Goal: Task Accomplishment & Management: Complete application form

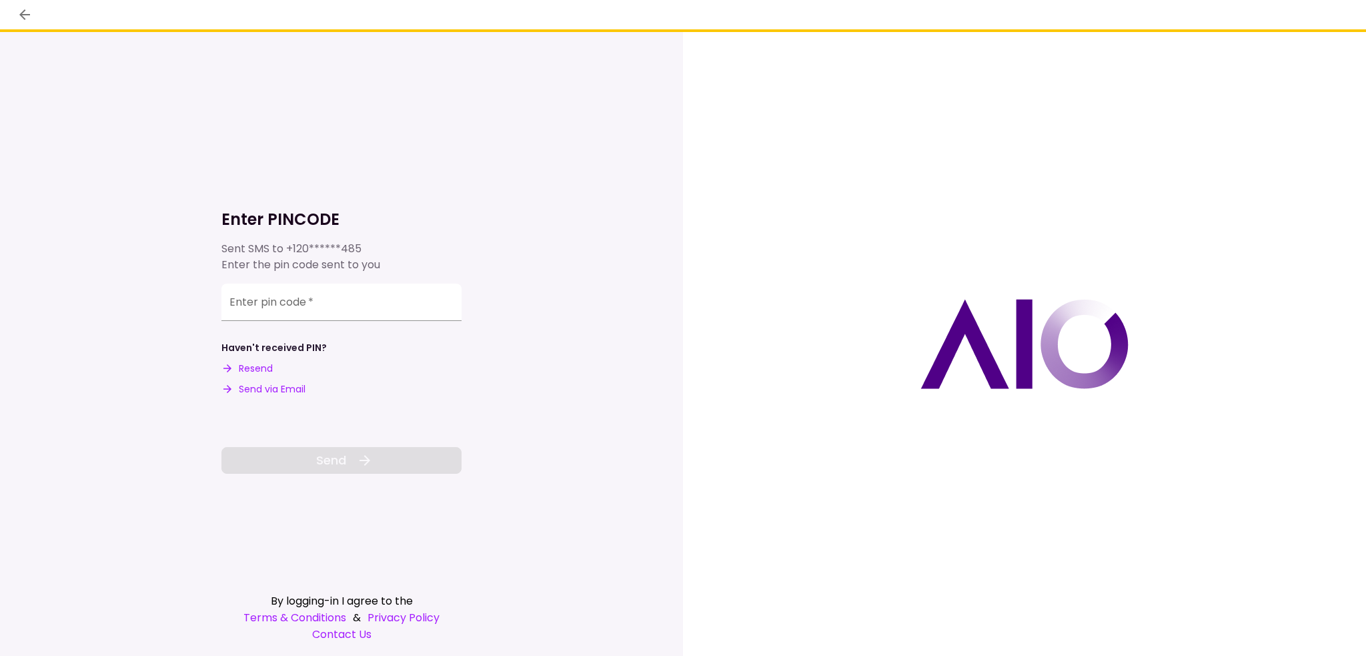
click at [272, 389] on button "Send via Email" at bounding box center [263, 389] width 84 height 14
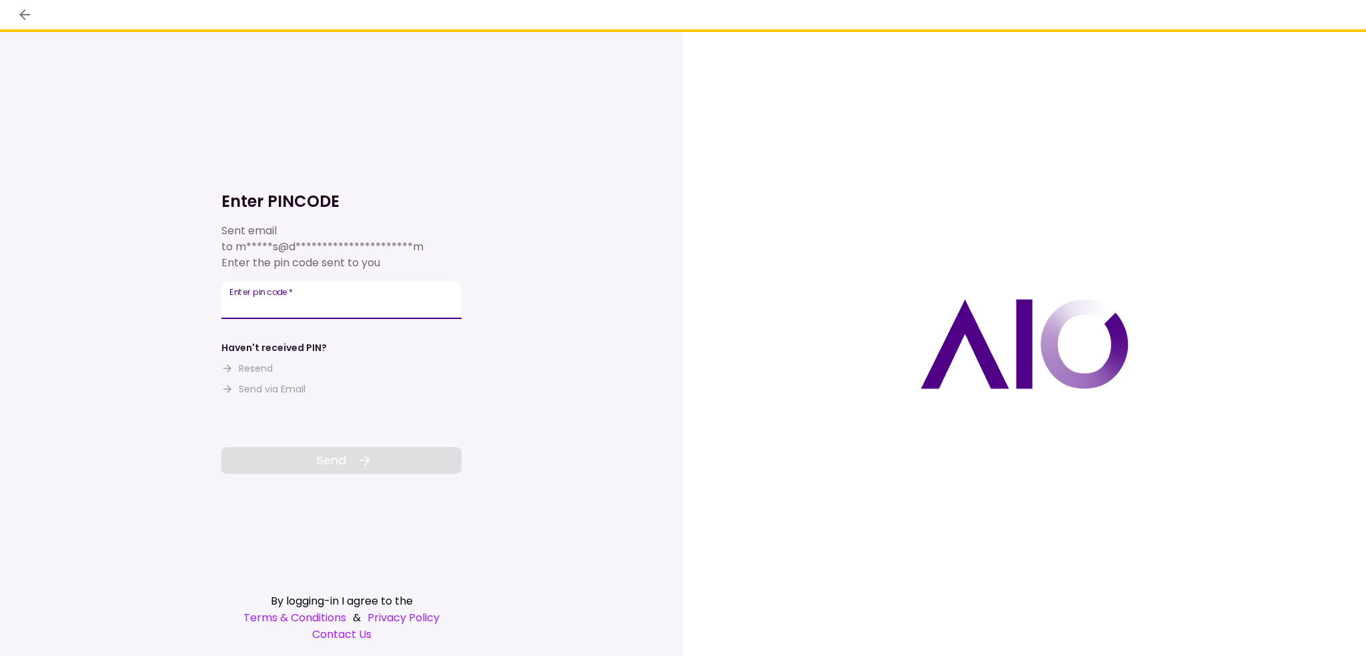
click at [272, 319] on input "Enter pin code   *" at bounding box center [341, 299] width 240 height 37
paste input "******"
type input "******"
click at [313, 458] on button "Send" at bounding box center [341, 460] width 240 height 27
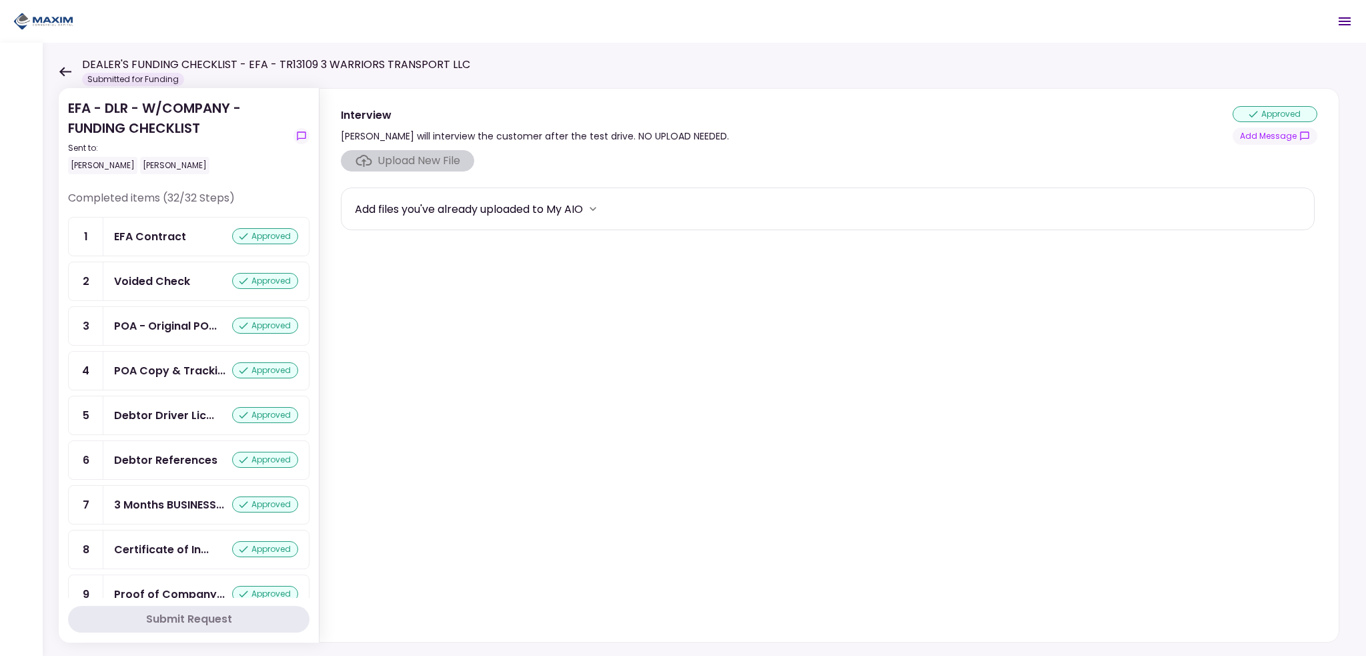
click at [65, 71] on icon at bounding box center [65, 71] width 12 height 9
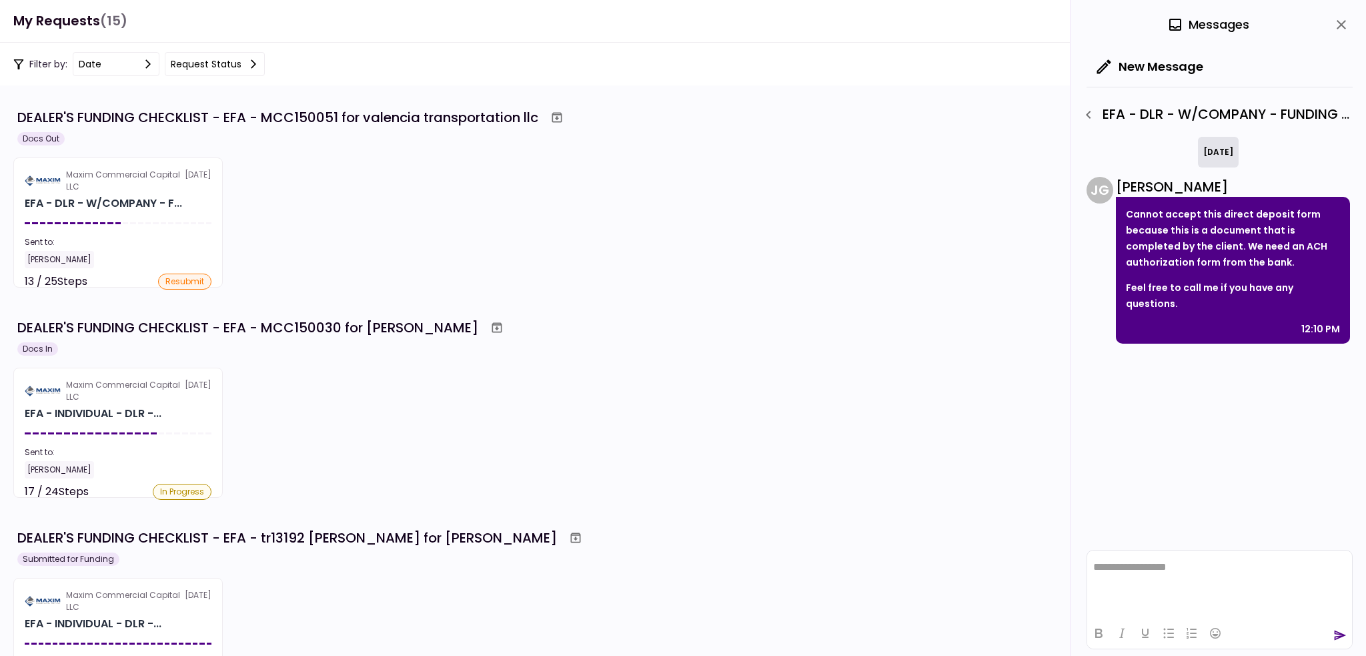
click at [397, 264] on div "Maxim Commercial Capital LLC 5 Sep EFA - DLR - W/COMPANY - F... Sent to: Maria …" at bounding box center [682, 222] width 1339 height 130
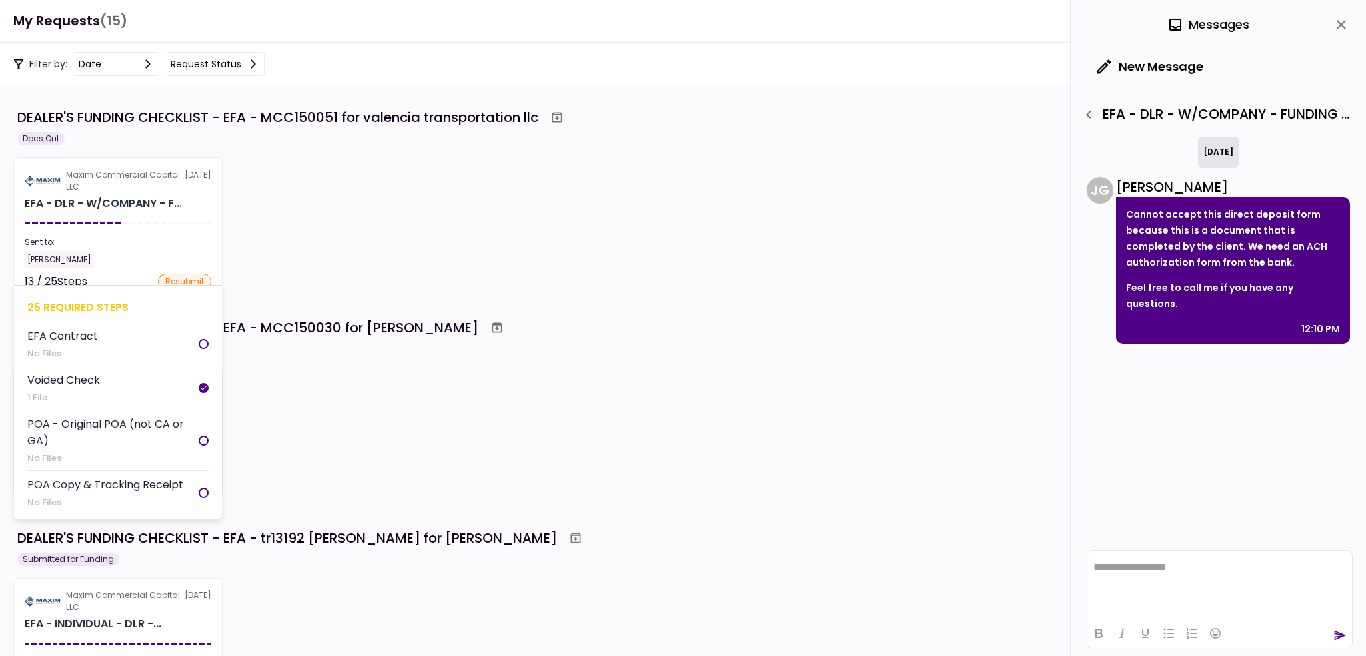
click at [117, 222] on div at bounding box center [117, 223] width 5 height 2
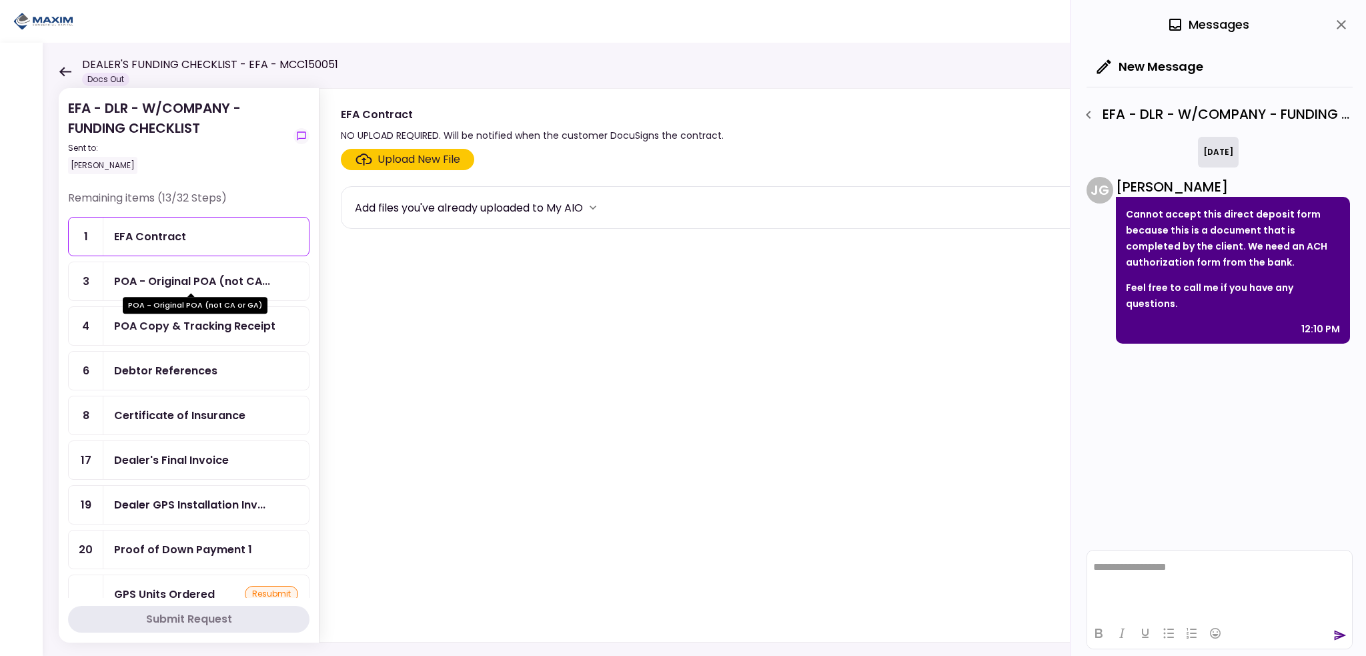
click at [165, 281] on div "POA - Original POA (not CA..." at bounding box center [192, 281] width 156 height 17
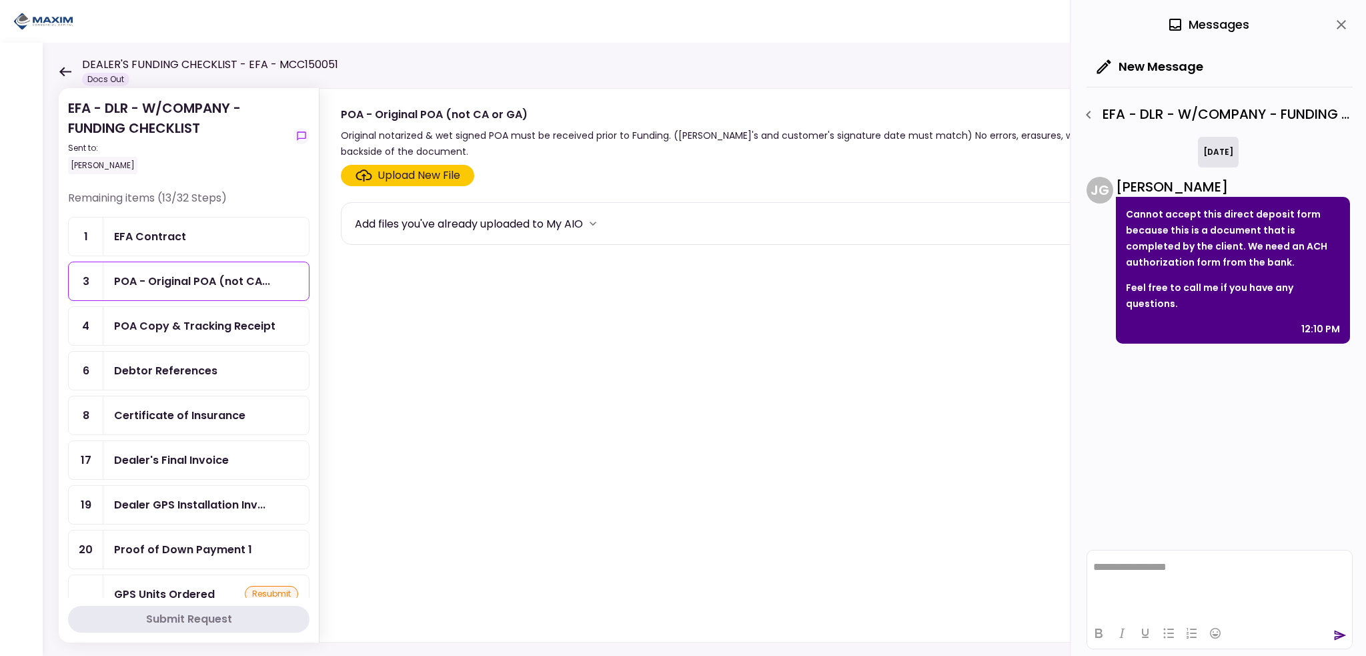
click at [65, 65] on div "DEALER'S FUNDING CHECKLIST - EFA - MCC150051 Docs Out" at bounding box center [198, 71] width 279 height 29
click at [64, 71] on icon at bounding box center [65, 71] width 12 height 9
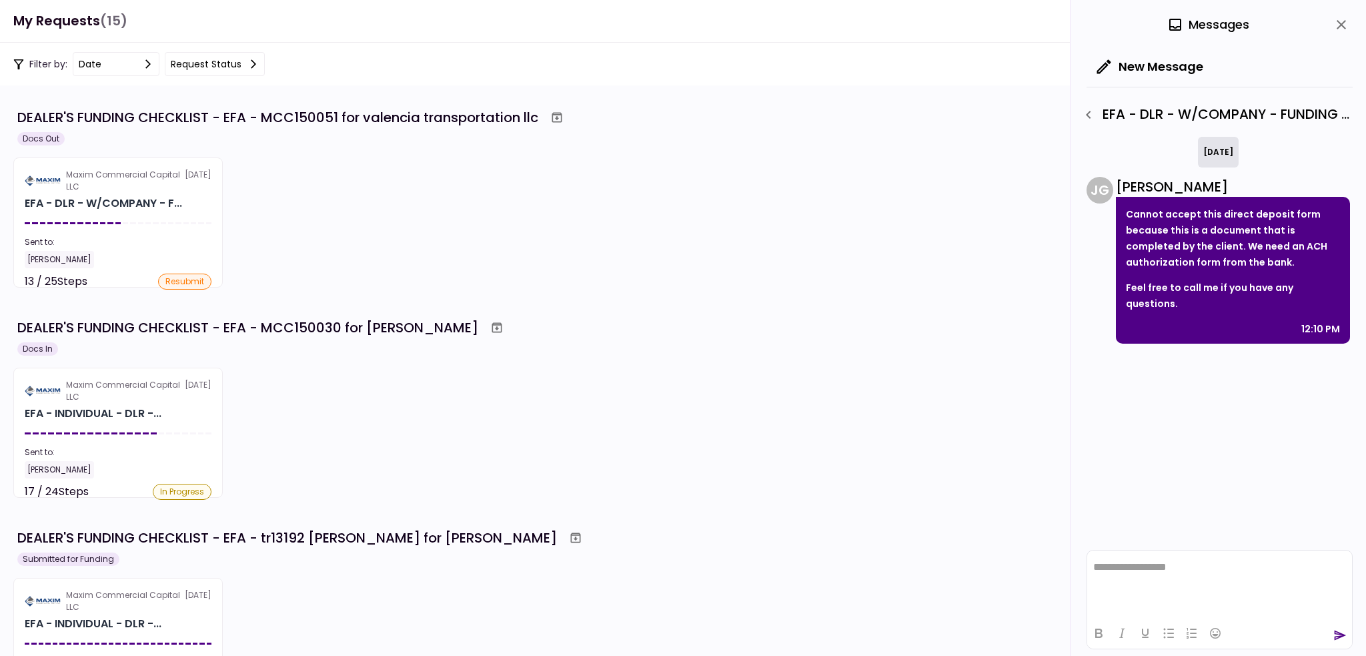
click at [427, 392] on div "Maxim Commercial Capital LLC 4 Sep EFA - INDIVIDUAL - DLR -... Sent to: Maria F…" at bounding box center [682, 432] width 1339 height 130
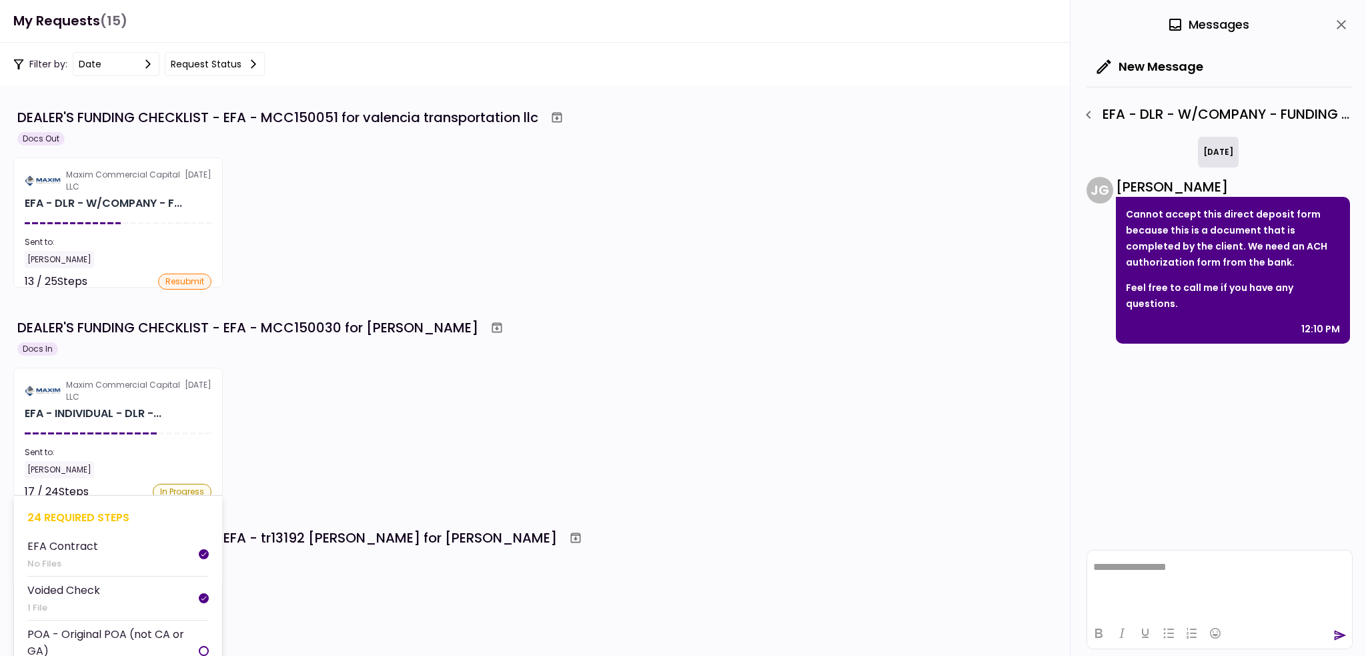
click at [108, 394] on div "Maxim Commercial Capital LLC" at bounding box center [125, 391] width 119 height 24
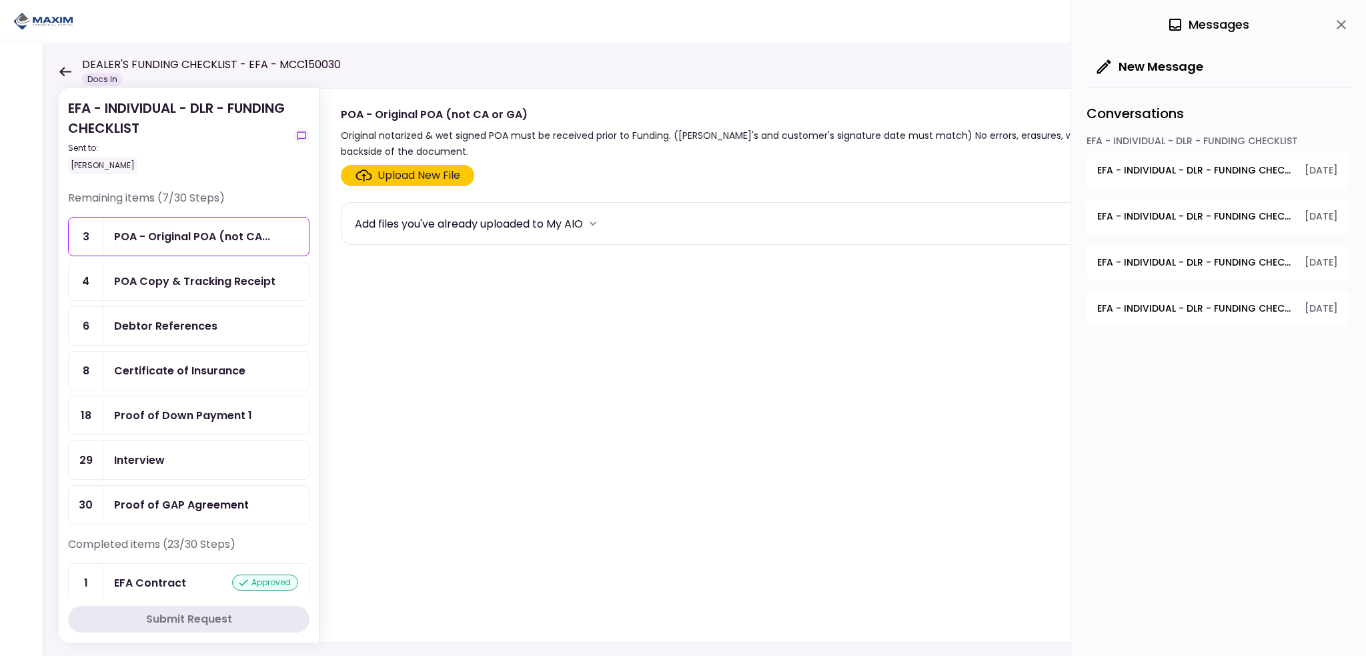
click at [1339, 21] on icon "close" at bounding box center [1341, 25] width 16 height 16
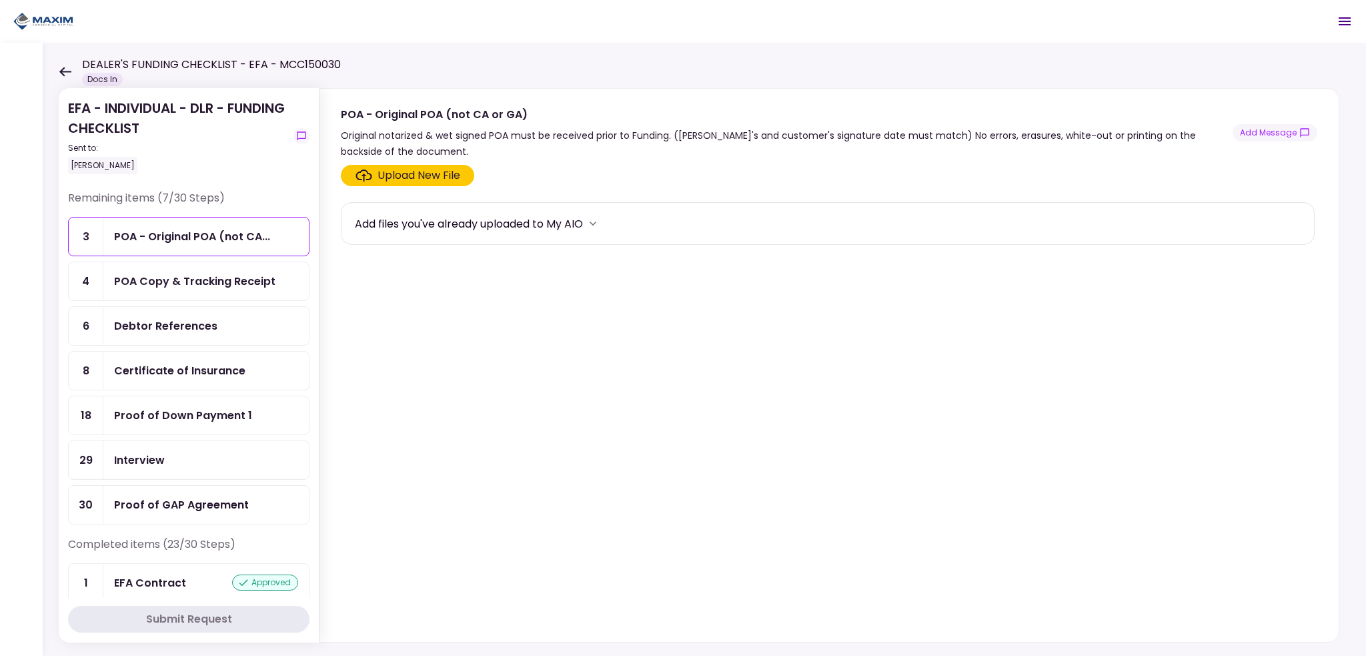
click at [197, 330] on div "Debtor References" at bounding box center [165, 325] width 103 height 17
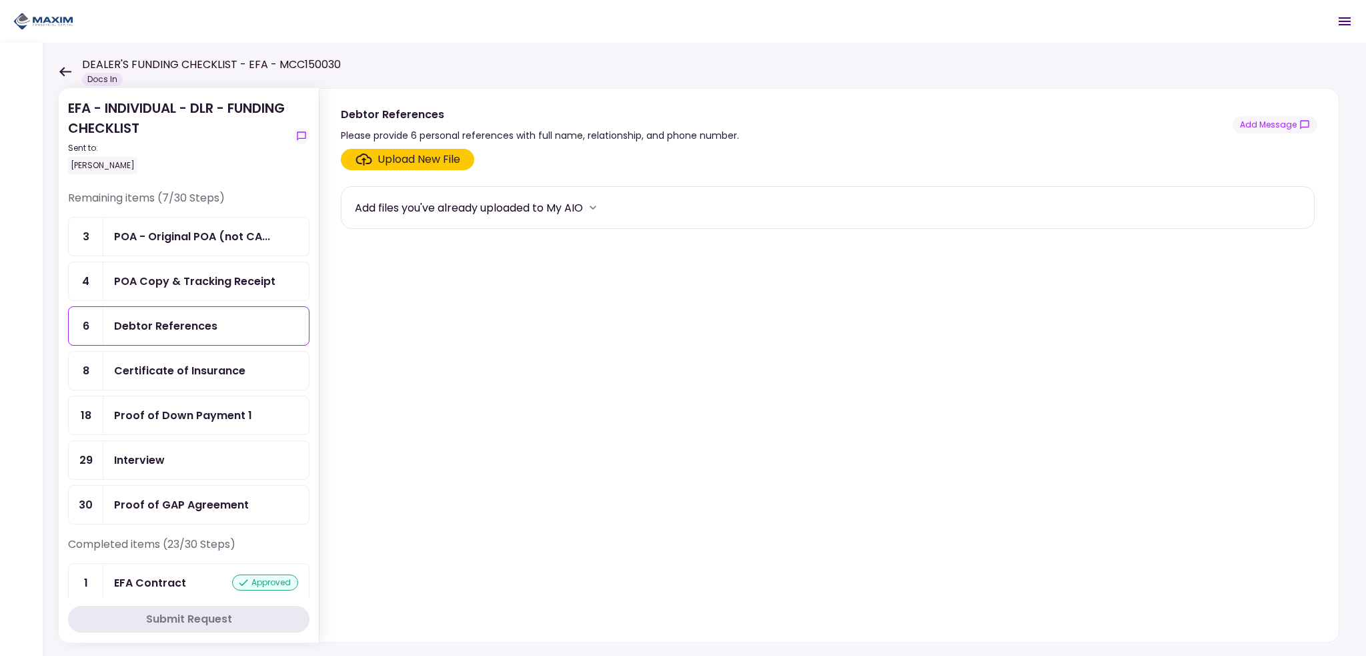
click at [407, 161] on div "Upload New File" at bounding box center [418, 159] width 83 height 16
click at [0, 0] on input "Upload New File" at bounding box center [0, 0] width 0 height 0
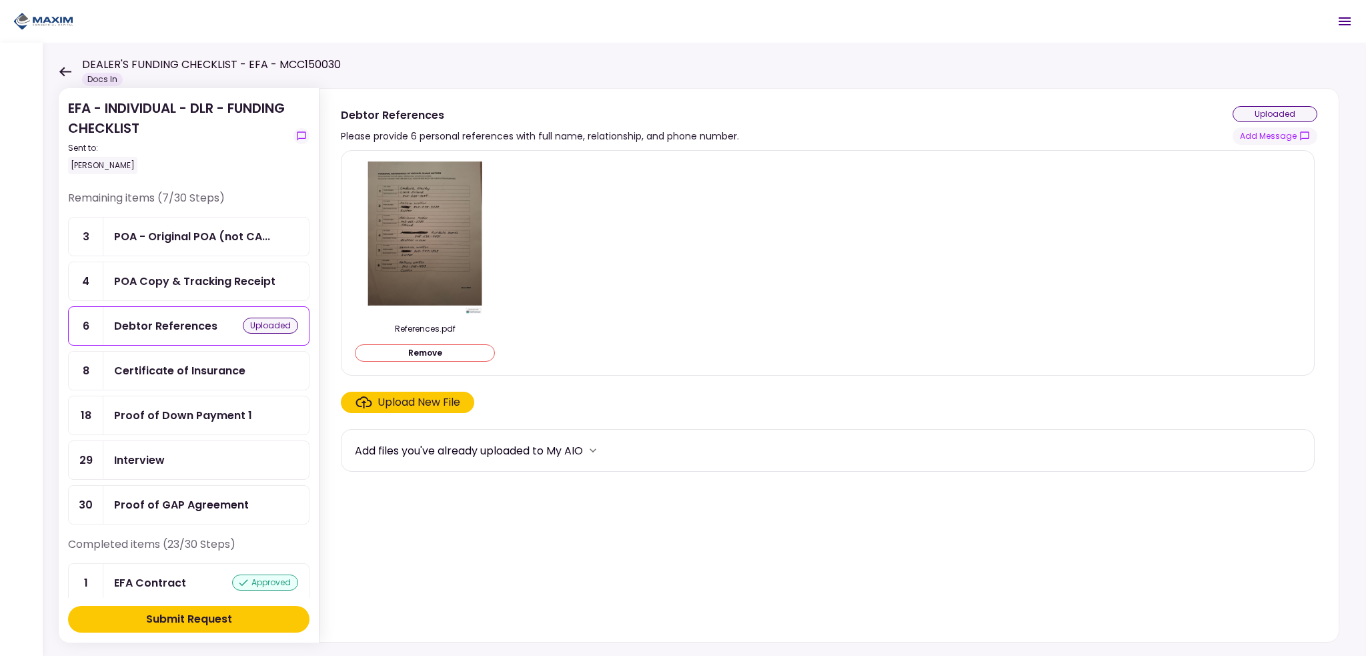
click at [165, 239] on div "POA - Original POA (not CA..." at bounding box center [192, 236] width 156 height 17
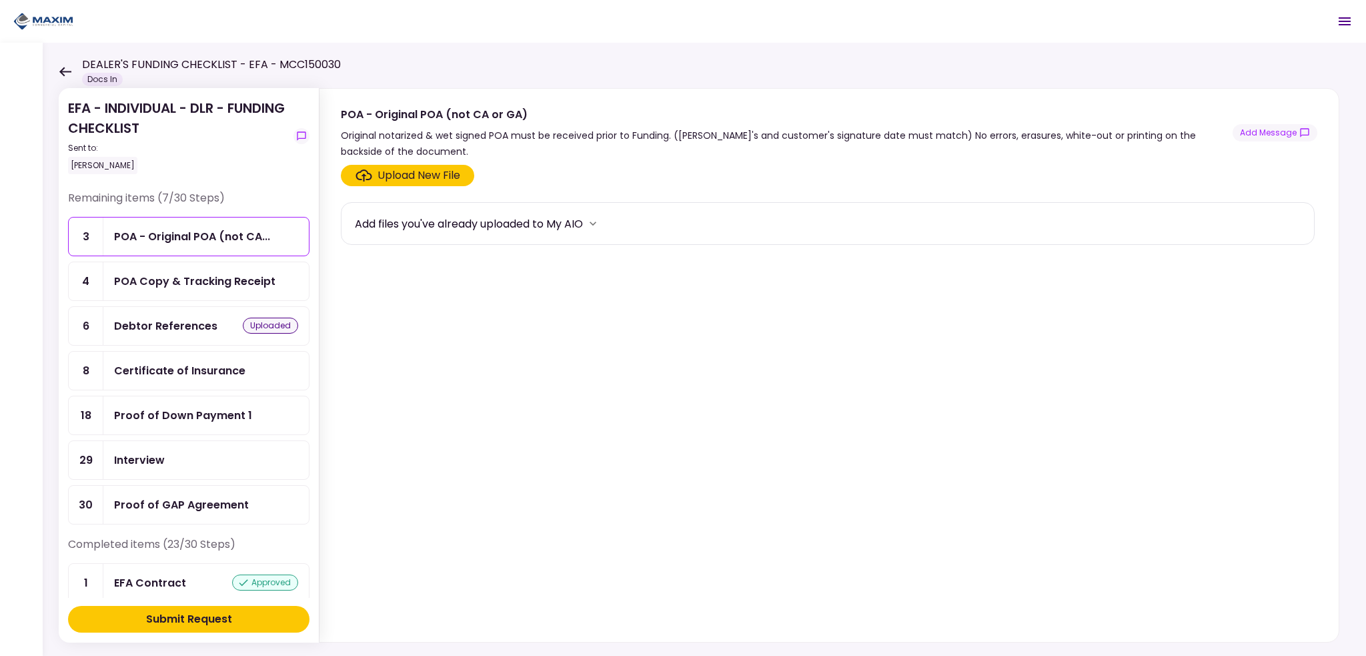
click at [168, 273] on div "POA Copy & Tracking Receipt" at bounding box center [194, 281] width 161 height 17
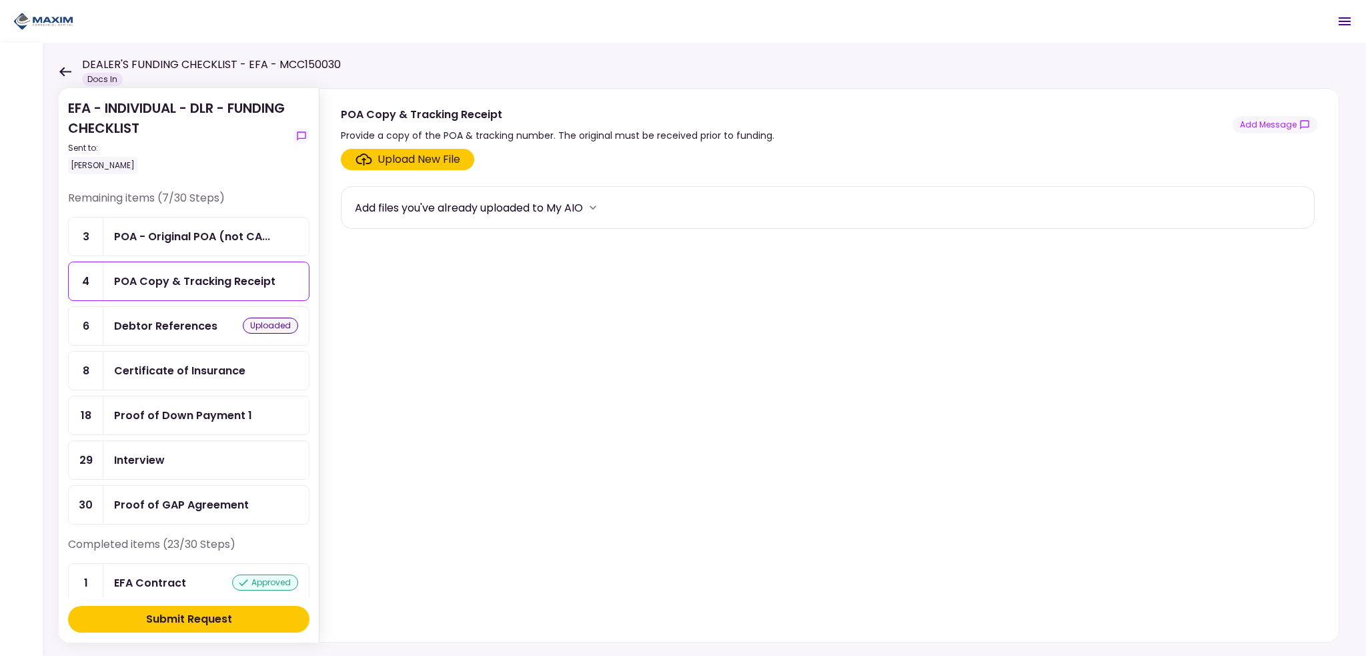
click at [421, 165] on div "Upload New File" at bounding box center [418, 159] width 83 height 16
click at [0, 0] on input "Upload New File" at bounding box center [0, 0] width 0 height 0
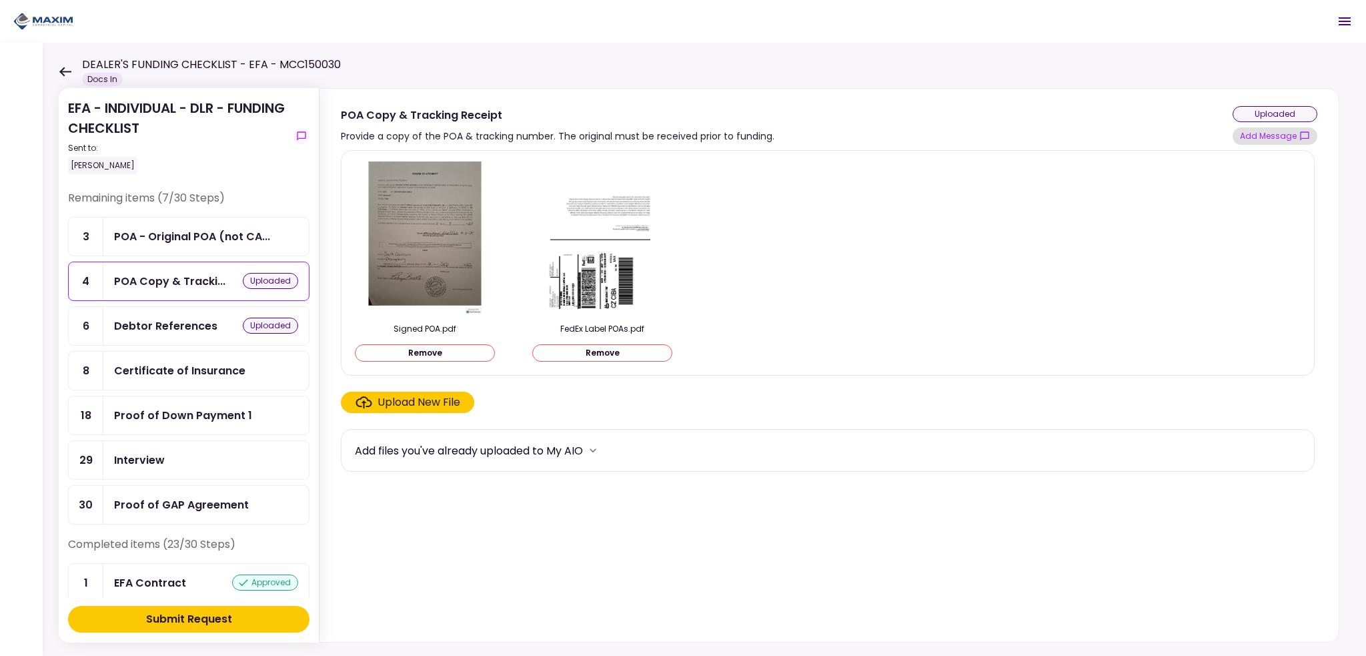
click at [1254, 130] on button "Add Message" at bounding box center [1274, 135] width 85 height 17
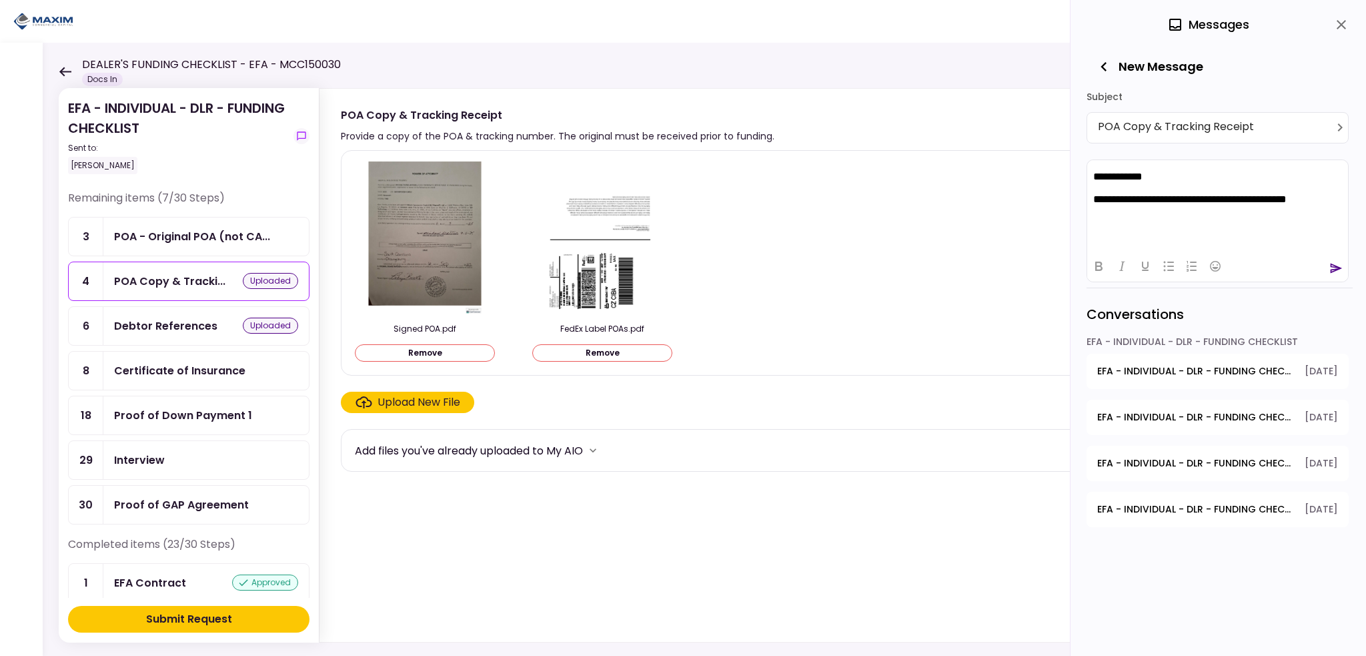
click at [1331, 269] on icon "send" at bounding box center [1335, 267] width 13 height 13
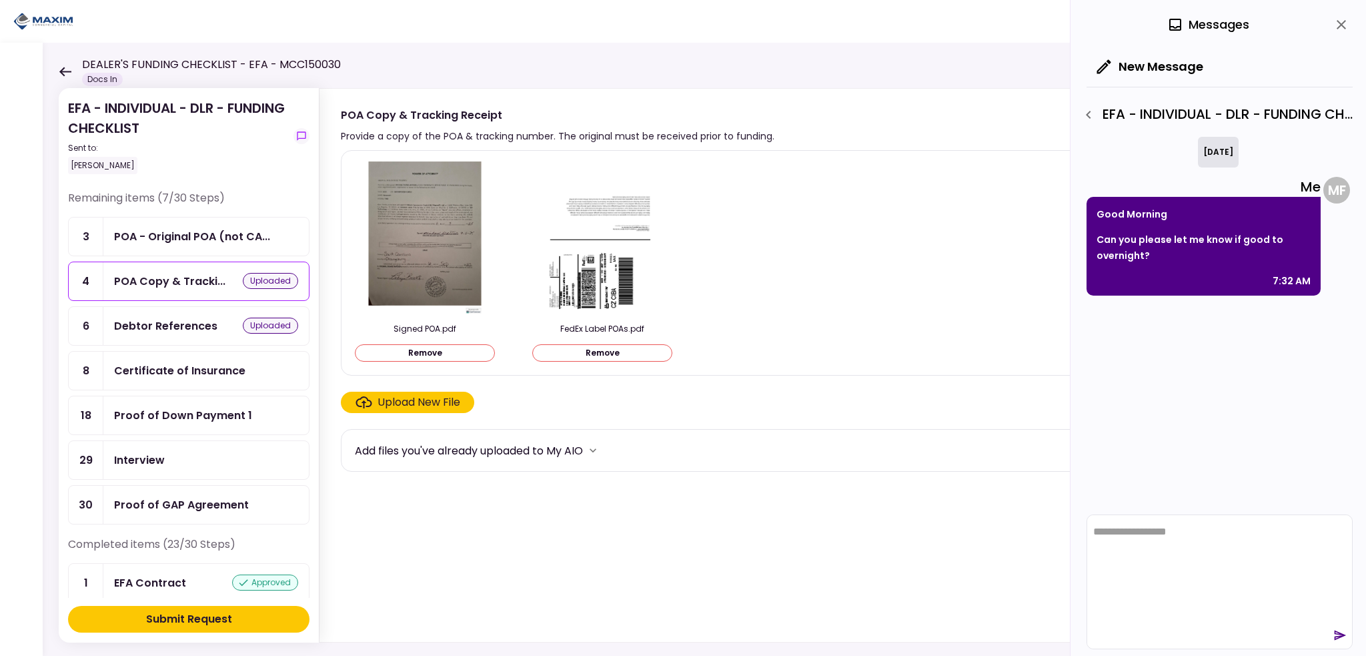
click at [183, 624] on div "Submit Request" at bounding box center [189, 619] width 86 height 16
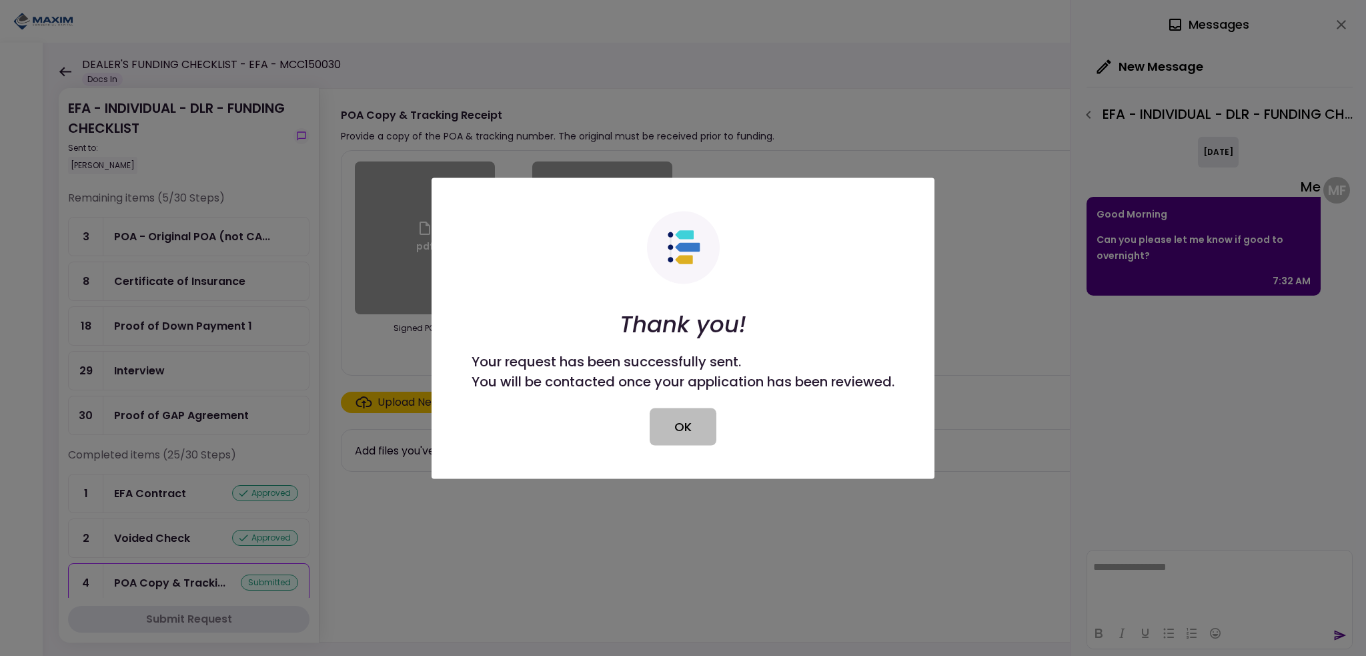
click at [670, 431] on button "OK" at bounding box center [683, 425] width 67 height 37
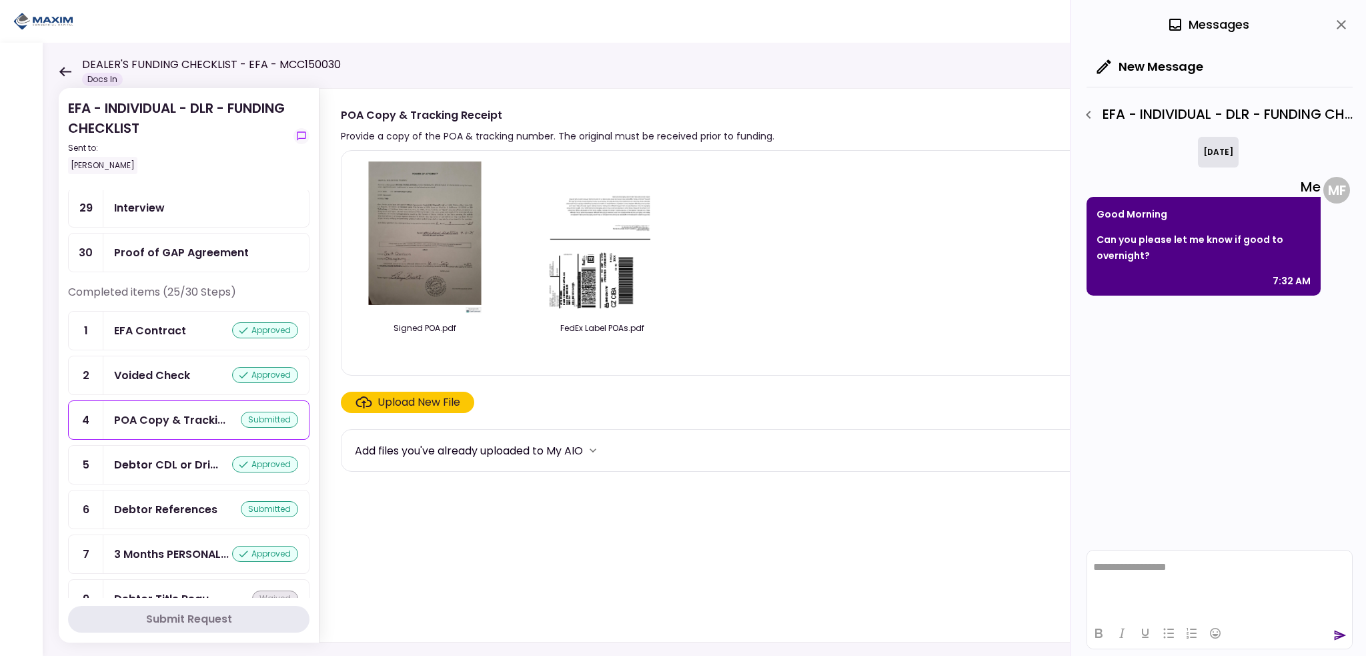
scroll to position [120, 0]
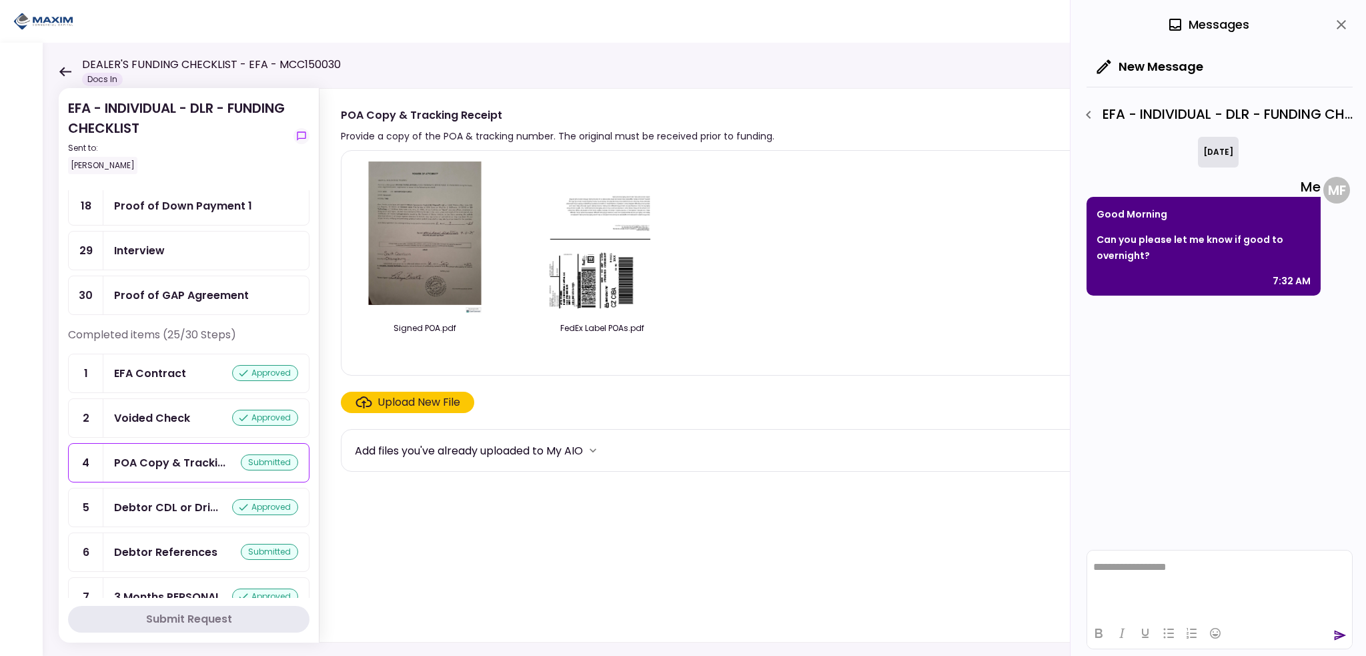
click at [141, 545] on div "Debtor References" at bounding box center [165, 551] width 103 height 17
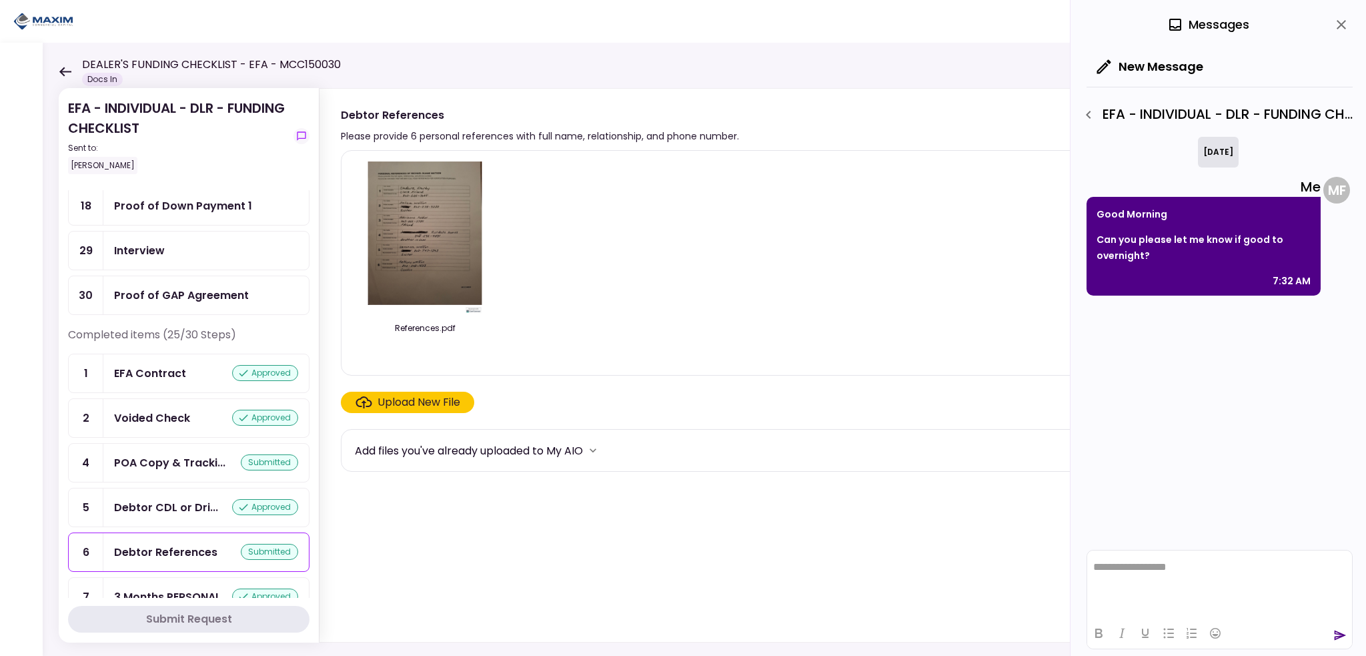
click at [1336, 21] on icon "close" at bounding box center [1341, 25] width 16 height 16
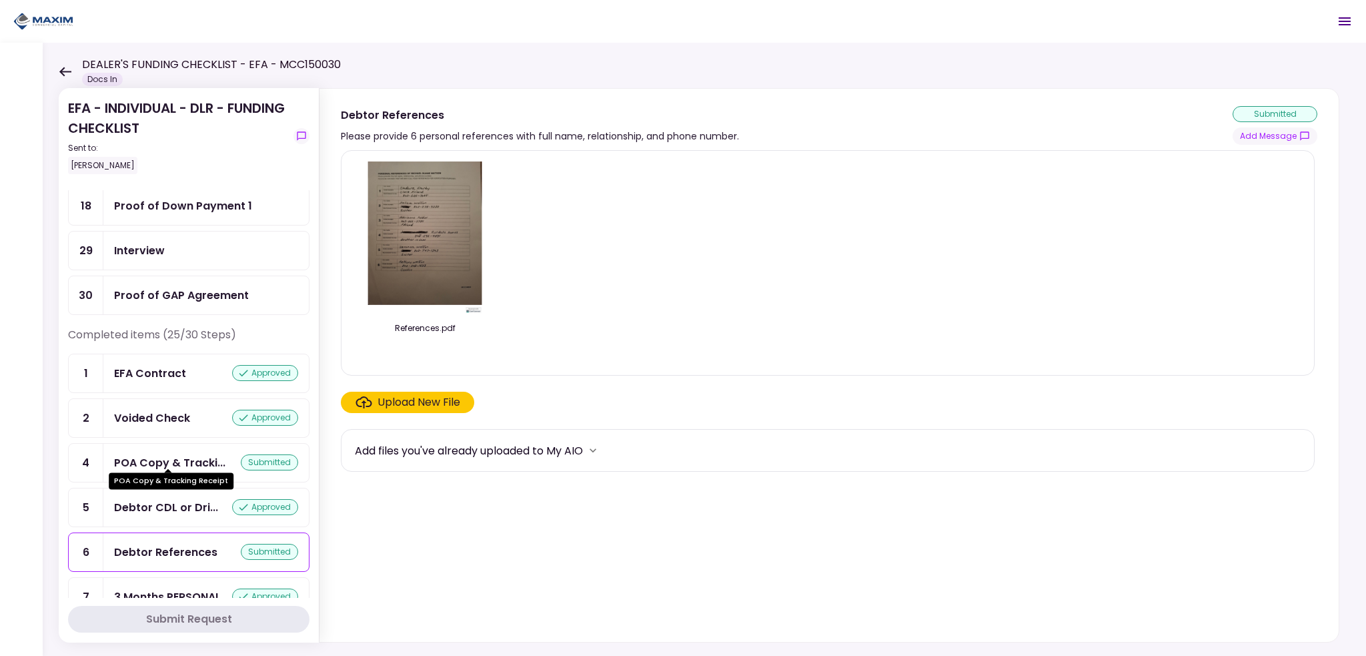
click at [165, 458] on div "POA Copy & Tracki..." at bounding box center [169, 462] width 111 height 17
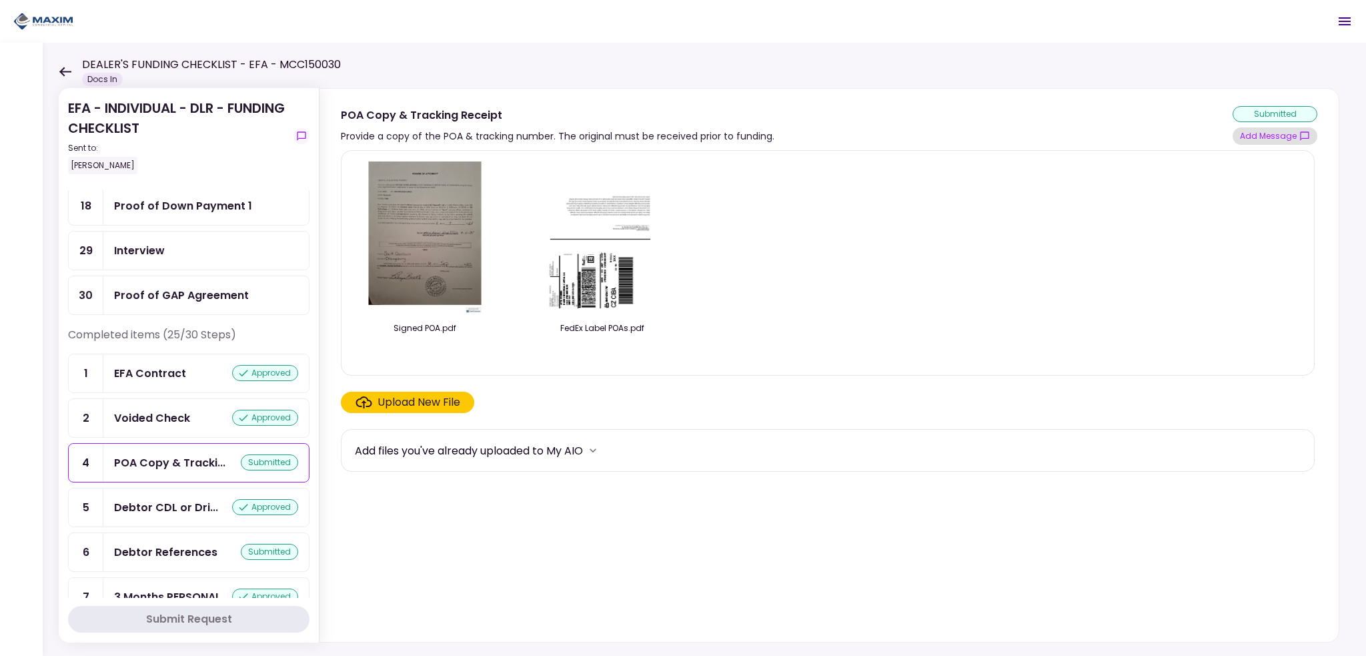
click at [1246, 141] on button "Add Message" at bounding box center [1274, 135] width 85 height 17
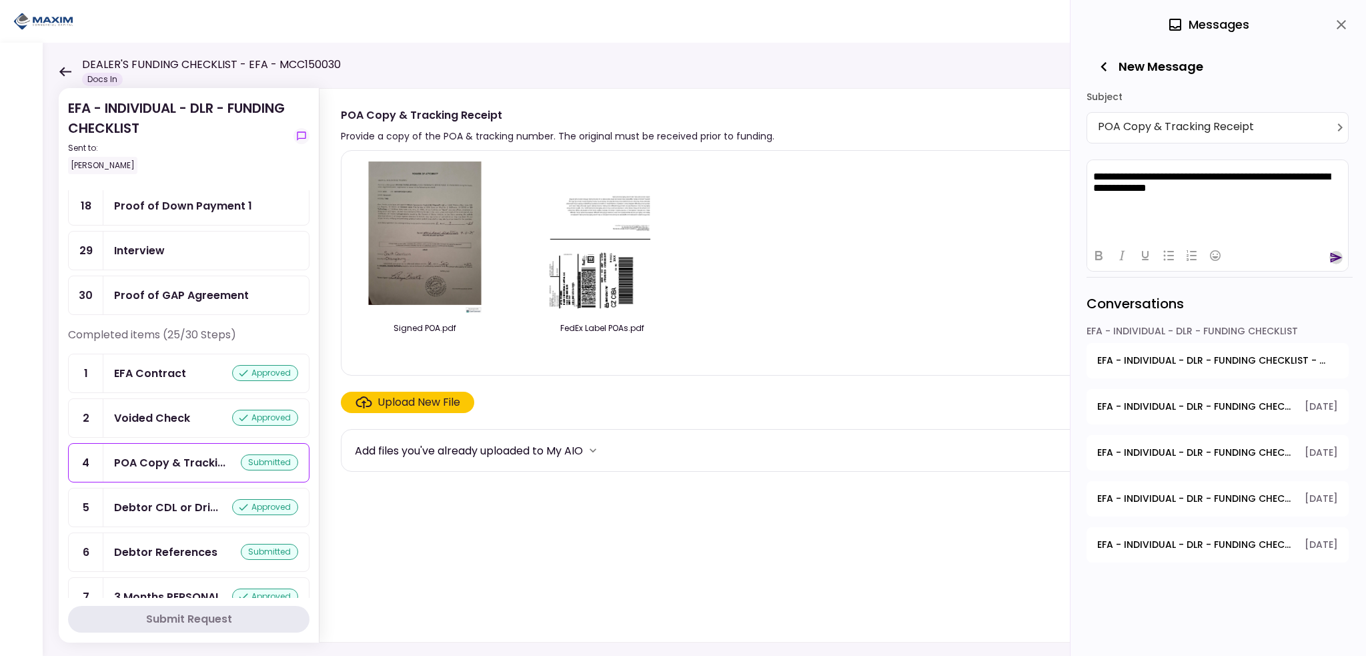
click at [1334, 257] on icon "send" at bounding box center [1335, 257] width 13 height 13
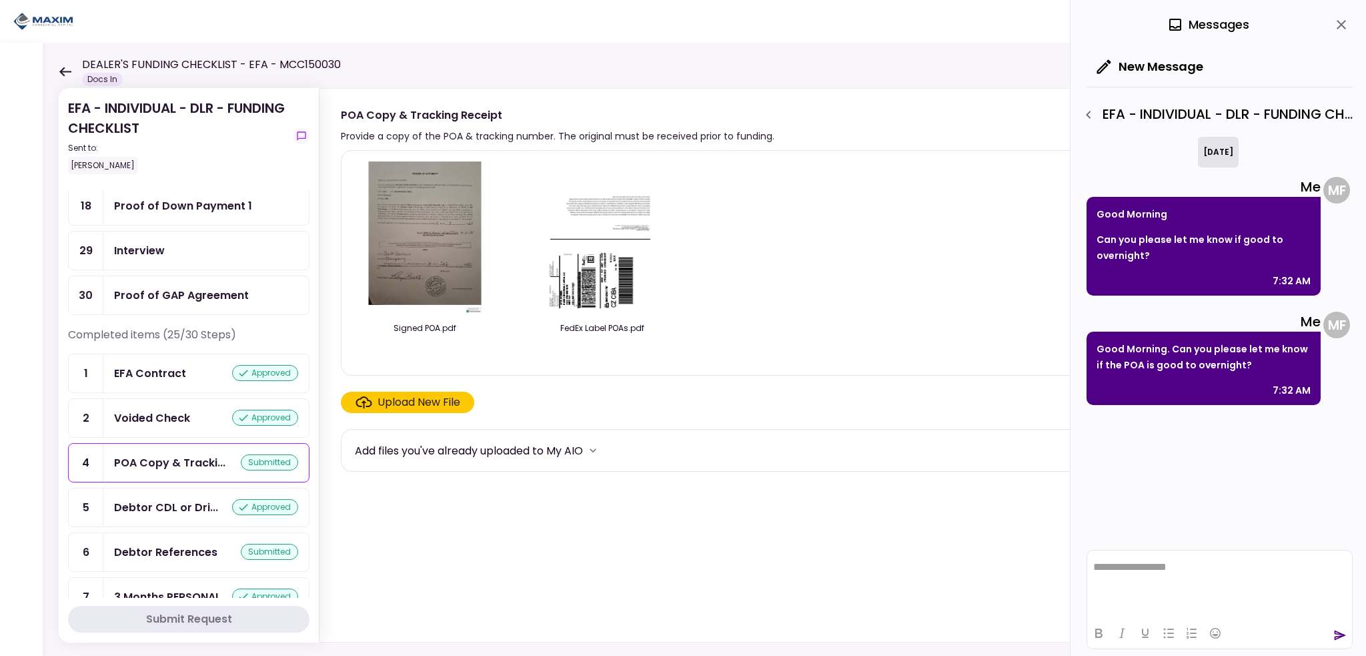
click at [659, 525] on section "Signed POA.pdf FedEx Label POAs.pdf Upload New File Add files you've already up…" at bounding box center [829, 393] width 976 height 486
click at [1094, 117] on icon "button" at bounding box center [1088, 115] width 16 height 16
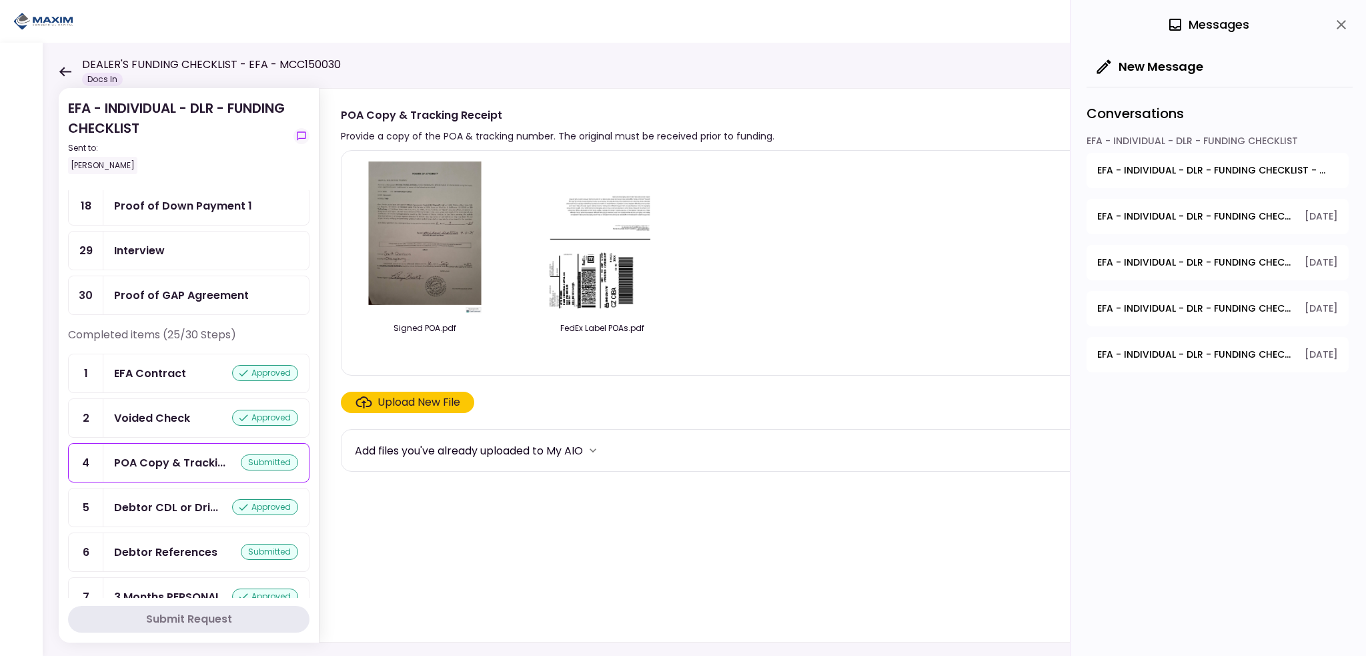
click at [62, 69] on icon at bounding box center [65, 71] width 12 height 9
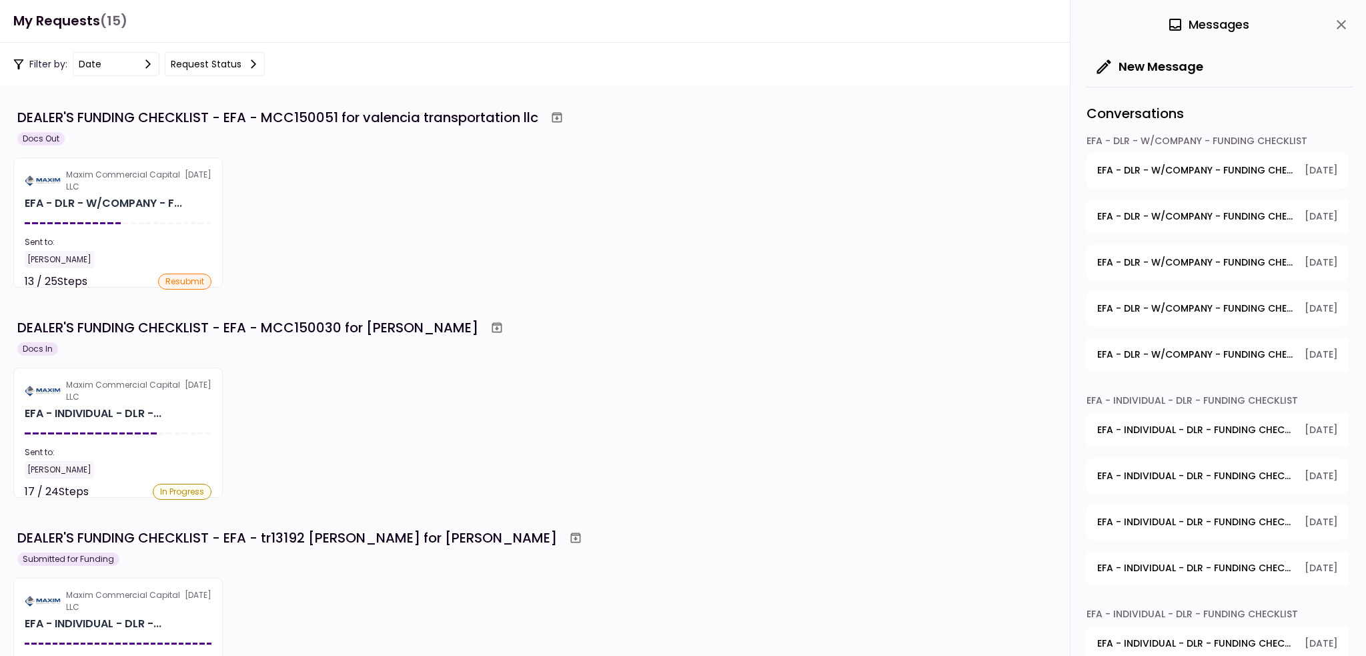
click at [404, 447] on div "Maxim Commercial Capital LLC 4 Sep EFA - INDIVIDUAL - DLR -... Sent to: Maria F…" at bounding box center [682, 432] width 1339 height 130
click at [560, 517] on section "DEALER'S FUNDING CHECKLIST - EFA - MCC150051 for valencia transportation llc Do…" at bounding box center [683, 370] width 1366 height 570
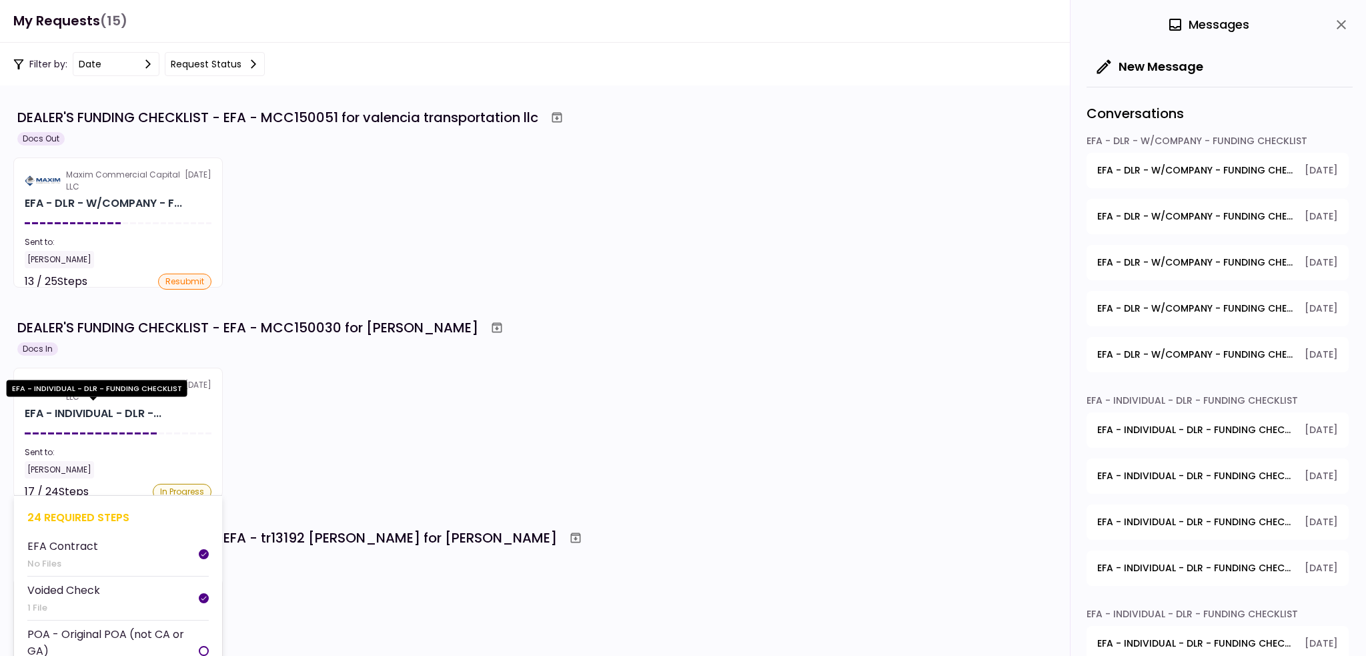
click at [149, 409] on div "EFA - INDIVIDUAL - DLR -..." at bounding box center [93, 413] width 137 height 16
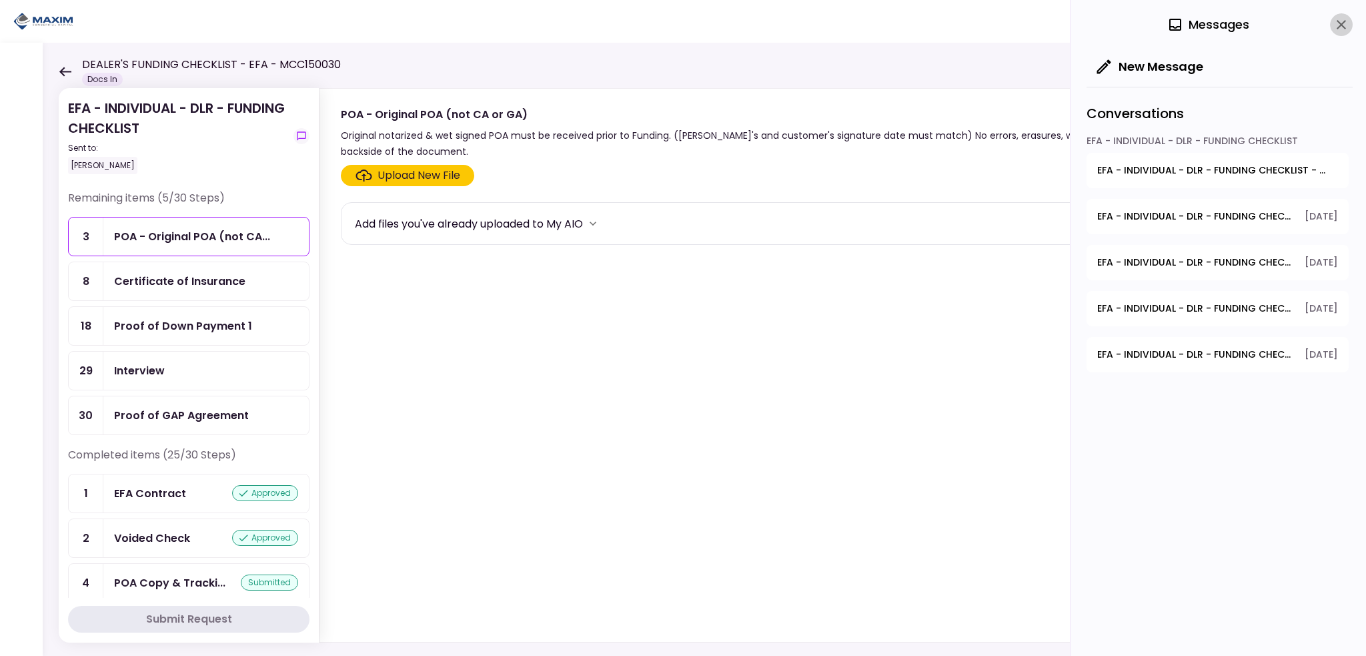
click at [1339, 23] on icon "close" at bounding box center [1340, 24] width 9 height 9
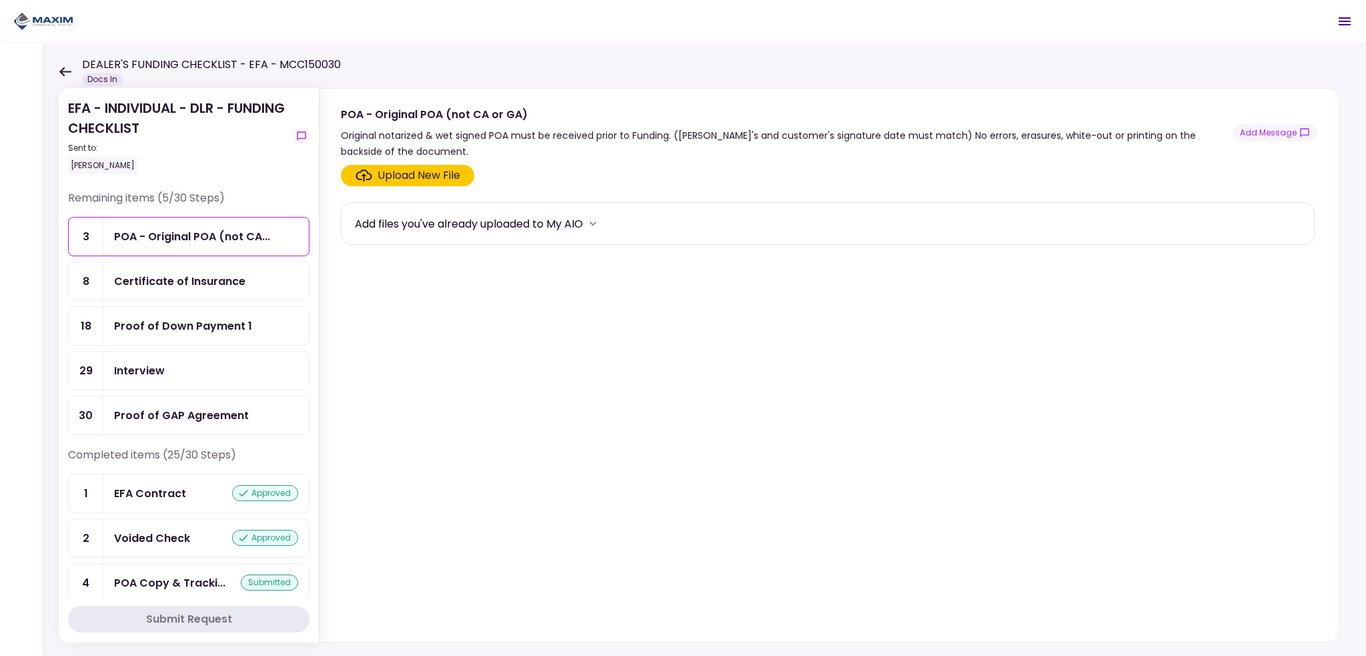
click at [165, 323] on div "Proof of Down Payment 1" at bounding box center [183, 325] width 138 height 17
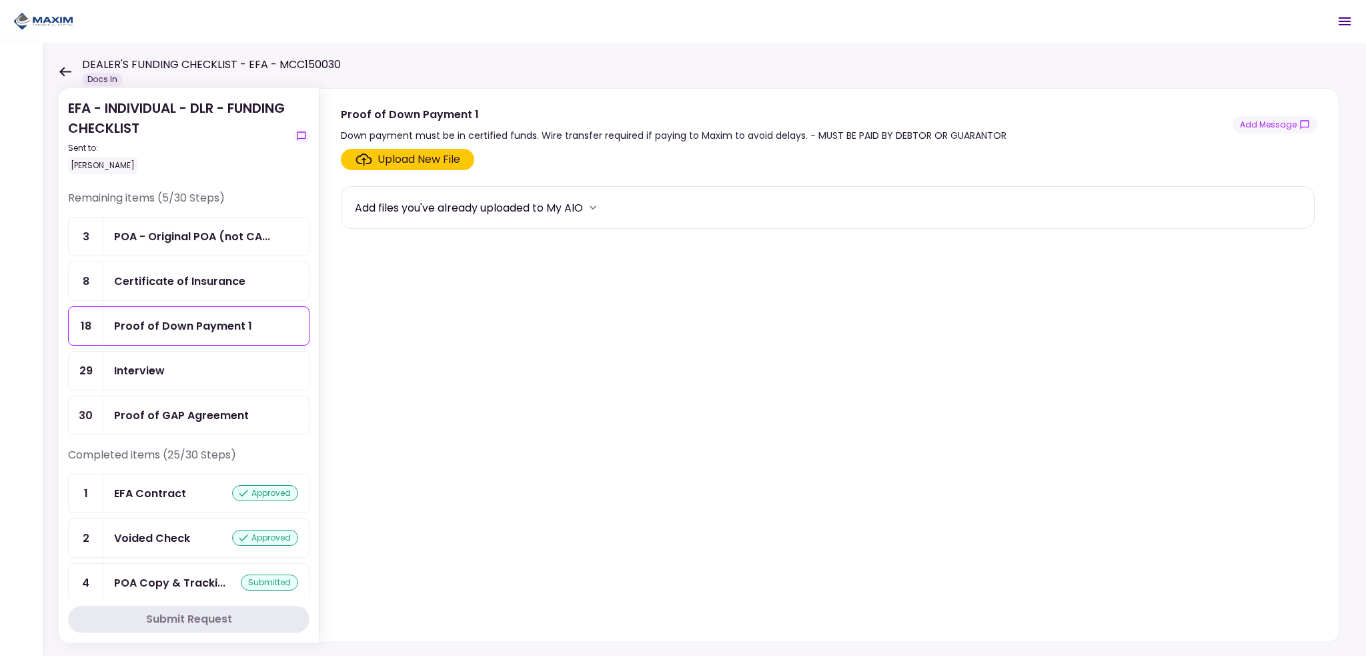
click at [387, 158] on div "Upload New File" at bounding box center [418, 159] width 83 height 16
click at [0, 0] on input "Upload New File" at bounding box center [0, 0] width 0 height 0
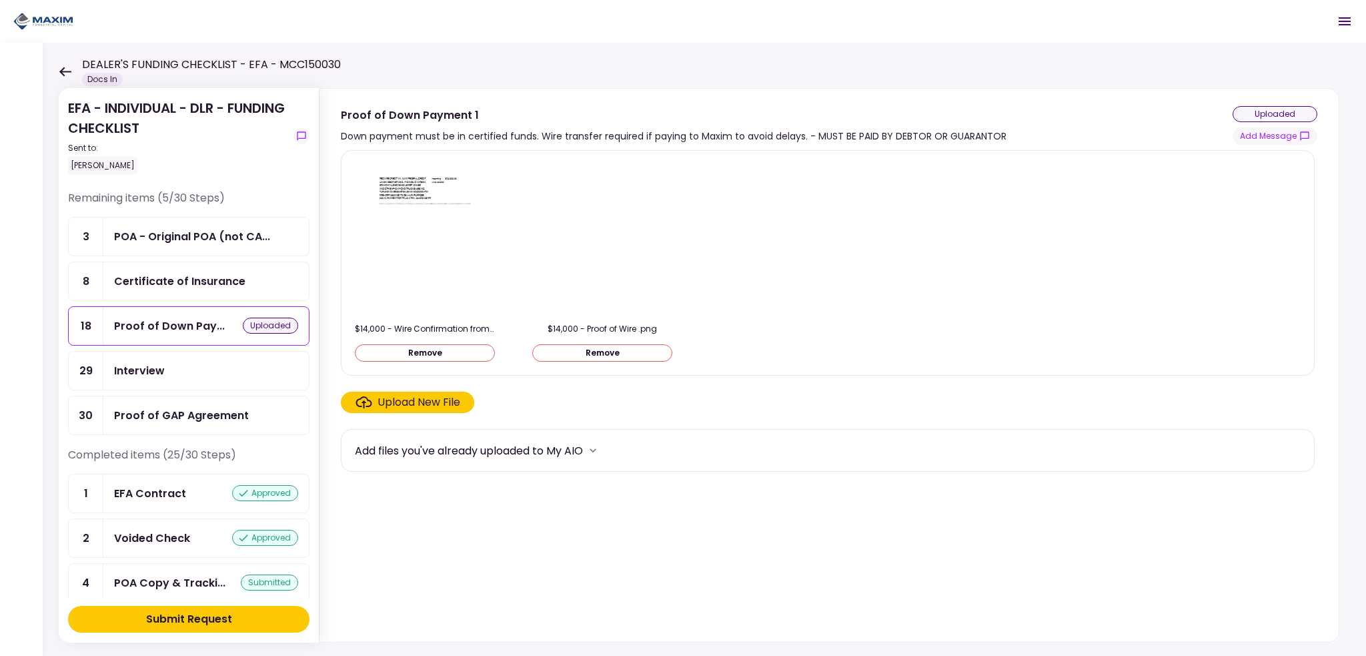
click at [403, 405] on div "Upload New File" at bounding box center [418, 402] width 83 height 16
click at [0, 0] on input "Upload New File" at bounding box center [0, 0] width 0 height 0
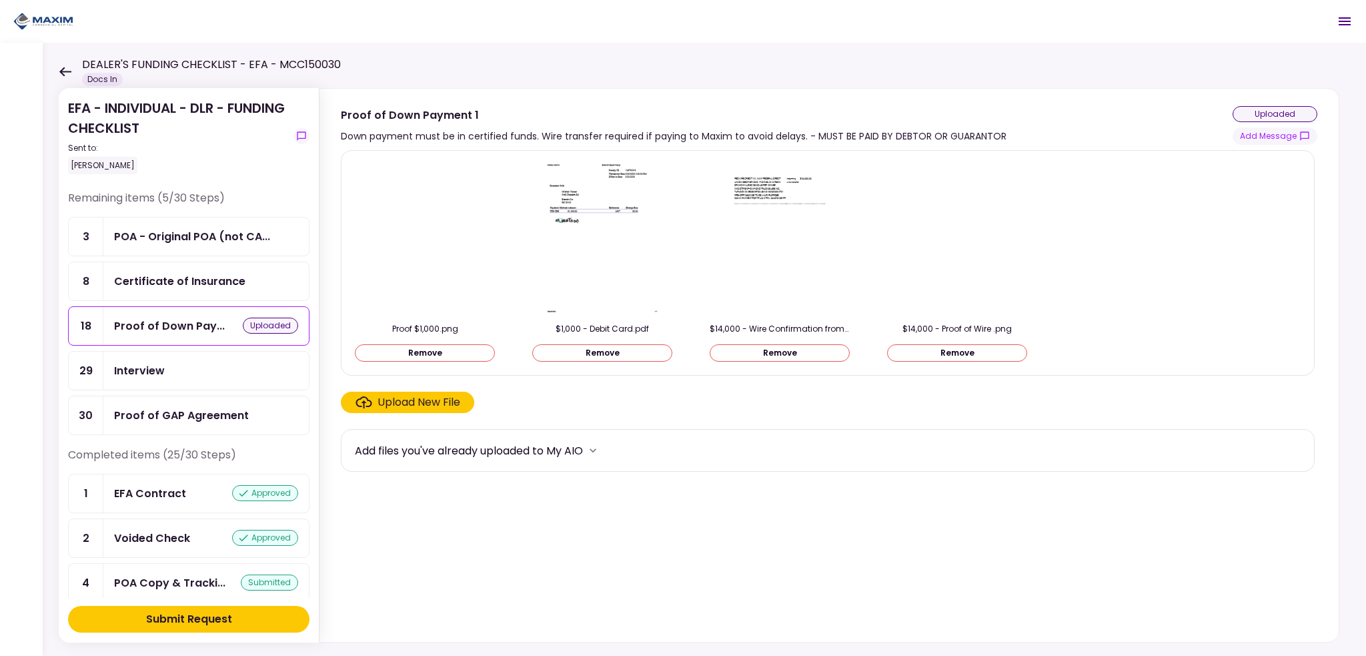
click at [425, 238] on img at bounding box center [425, 238] width 0 height 0
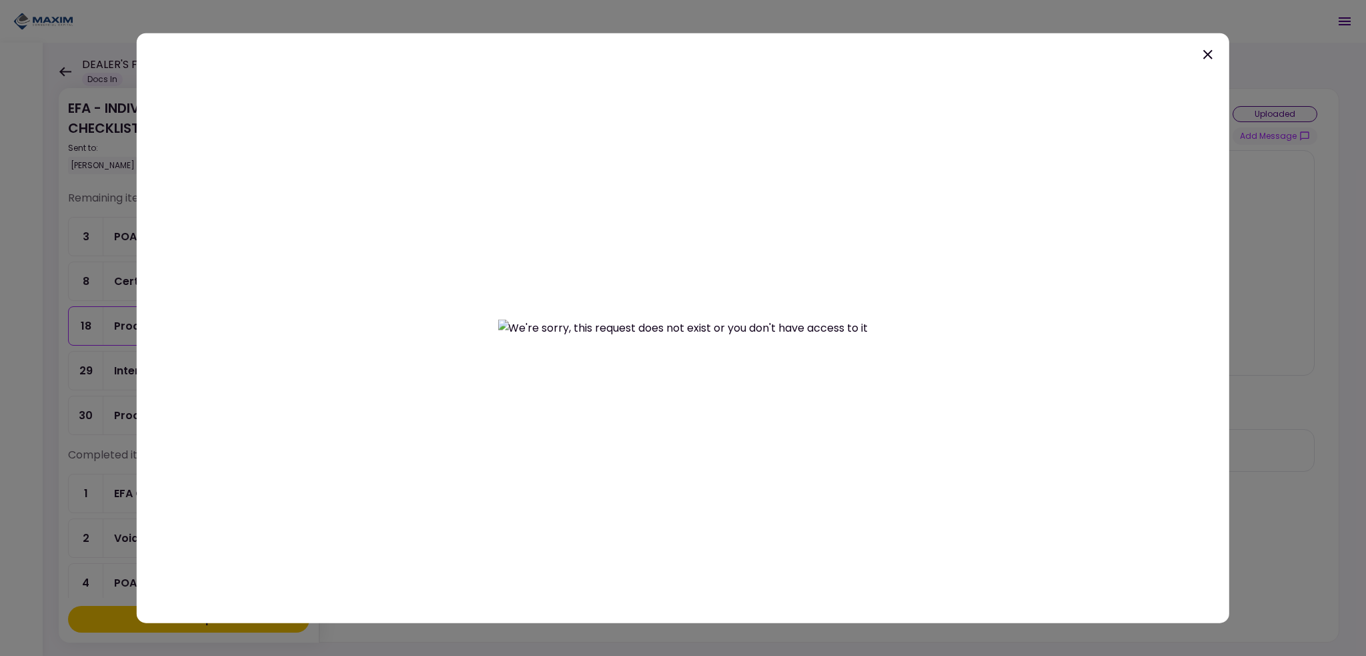
drag, startPoint x: 1270, startPoint y: 216, endPoint x: 1126, endPoint y: 205, distance: 145.1
click at [1270, 215] on div at bounding box center [683, 328] width 1366 height 656
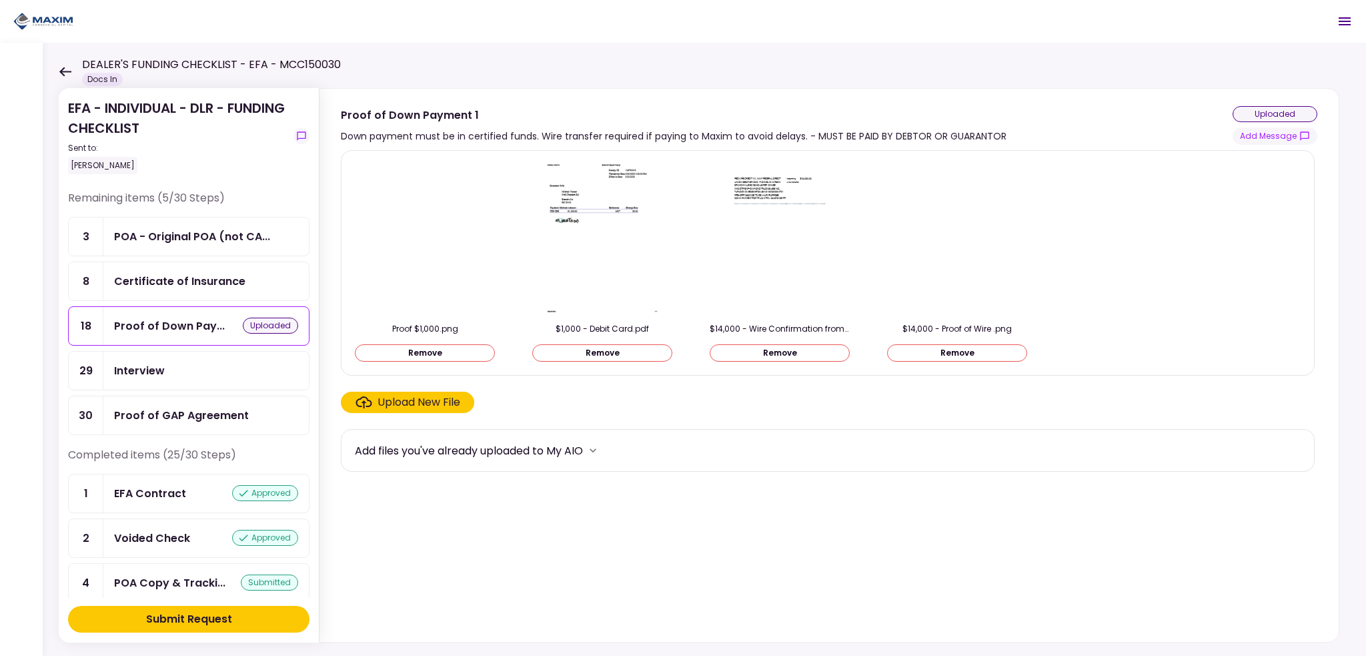
click at [601, 212] on img at bounding box center [602, 237] width 119 height 153
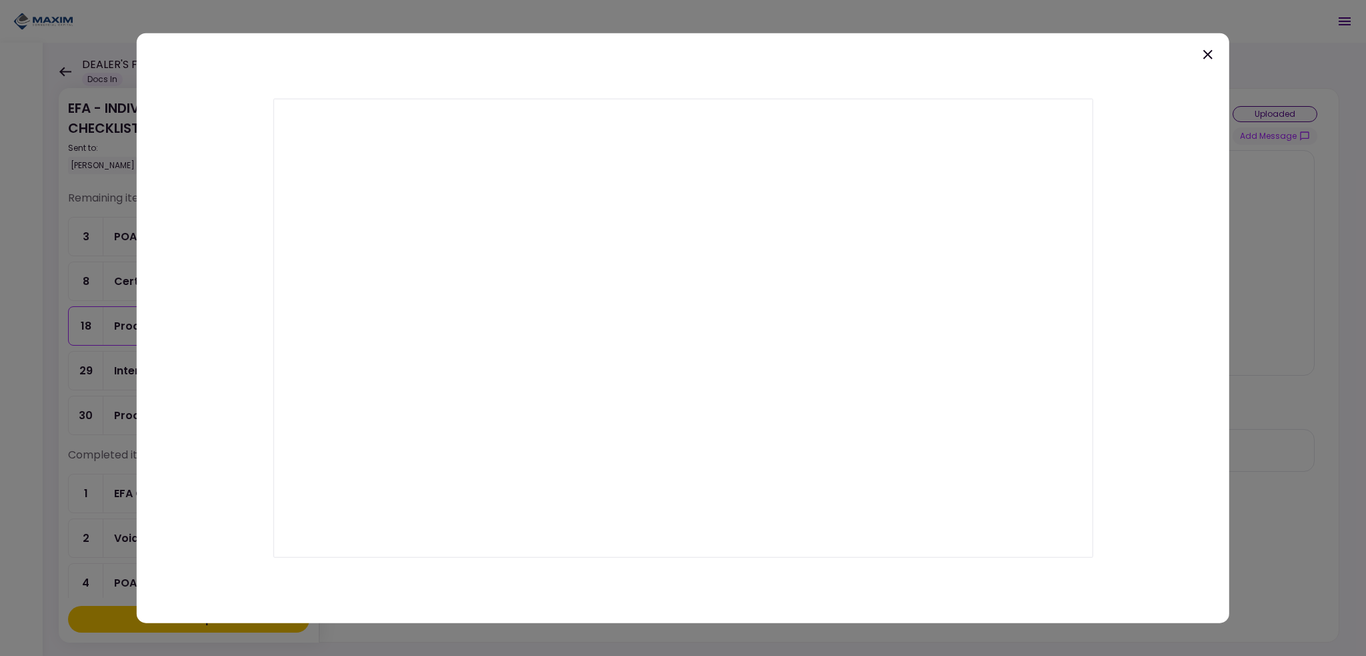
click at [1350, 263] on div at bounding box center [683, 328] width 1366 height 656
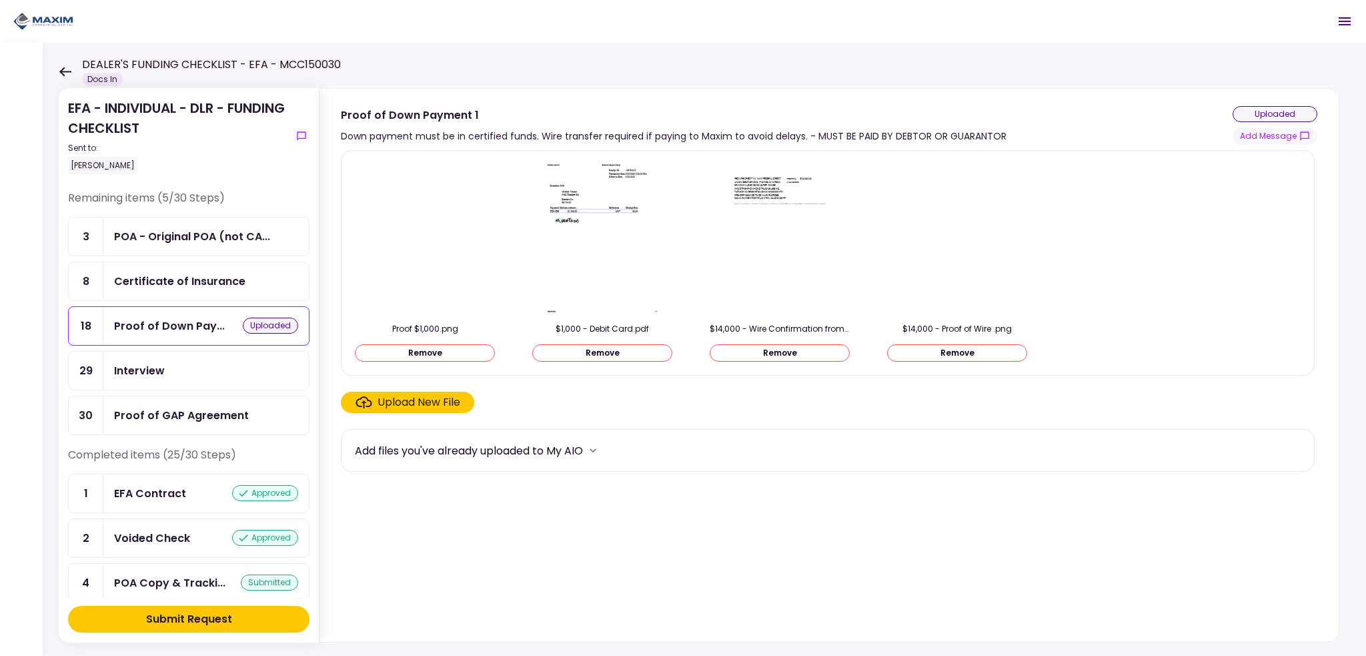
click at [777, 196] on img at bounding box center [779, 237] width 119 height 153
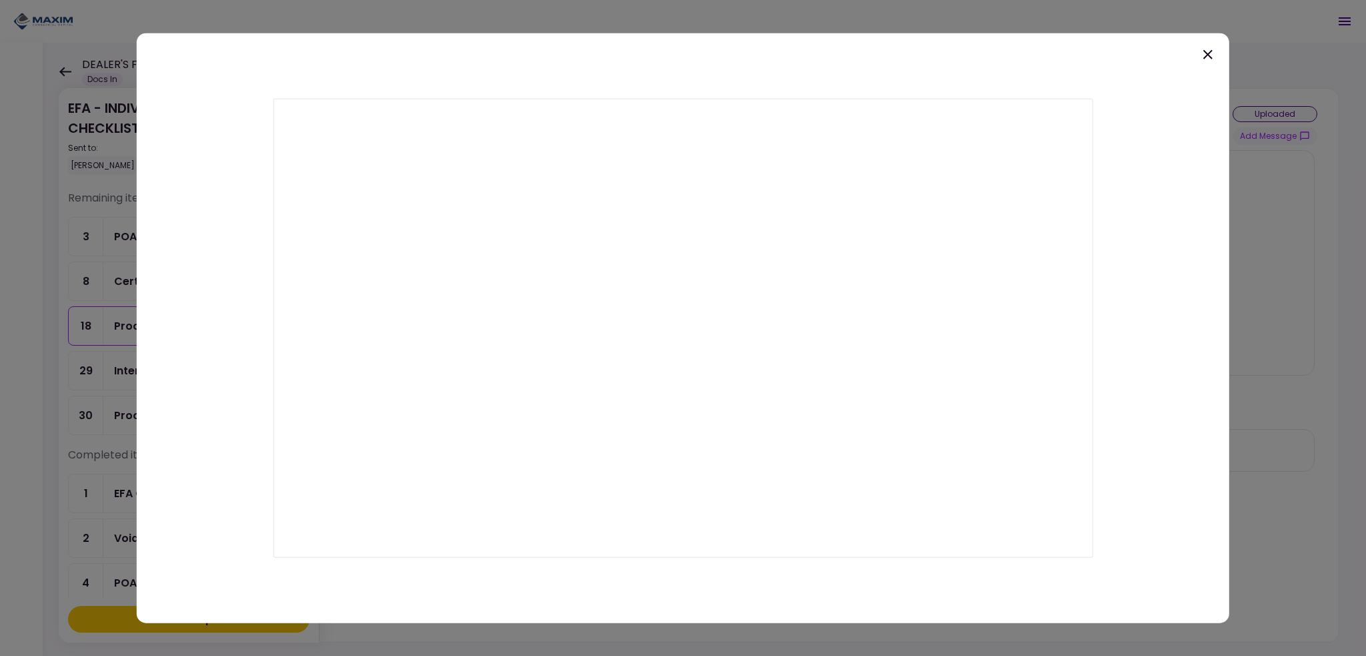
click at [1208, 56] on icon at bounding box center [1208, 54] width 16 height 16
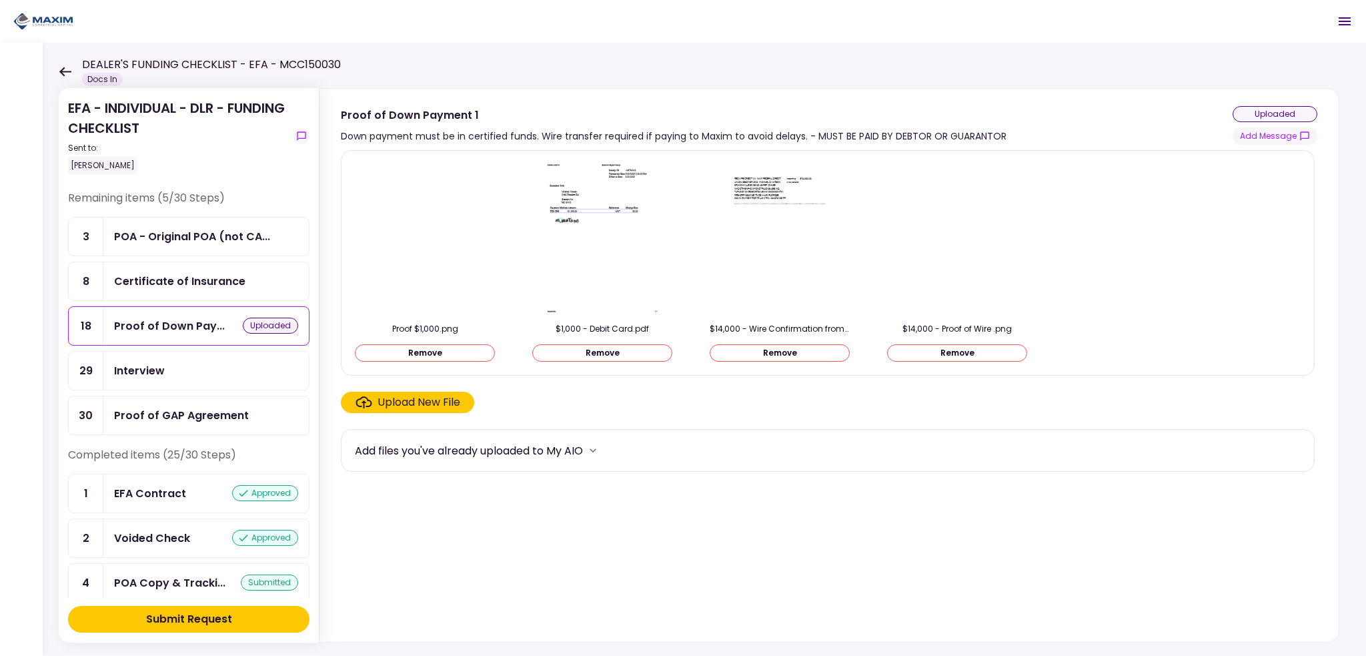
click at [441, 354] on button "Remove" at bounding box center [425, 352] width 140 height 17
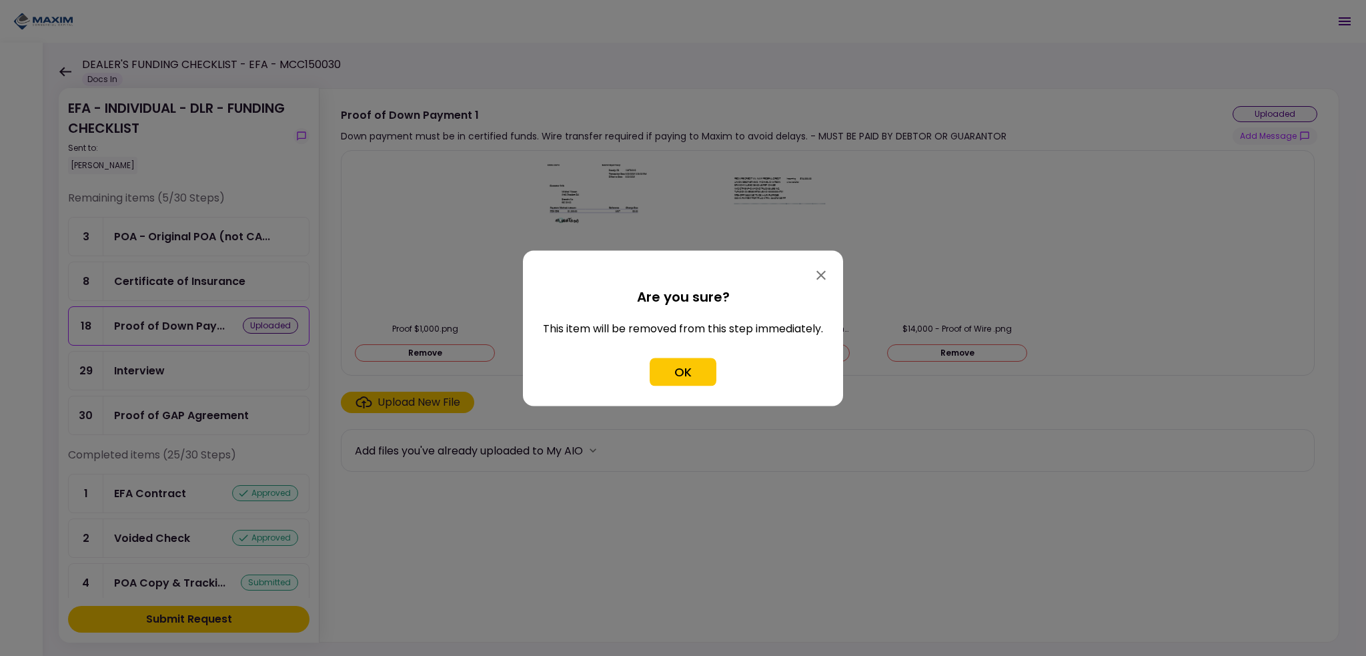
click at [441, 354] on div at bounding box center [683, 328] width 1366 height 656
click at [704, 371] on button "OK" at bounding box center [683, 371] width 67 height 28
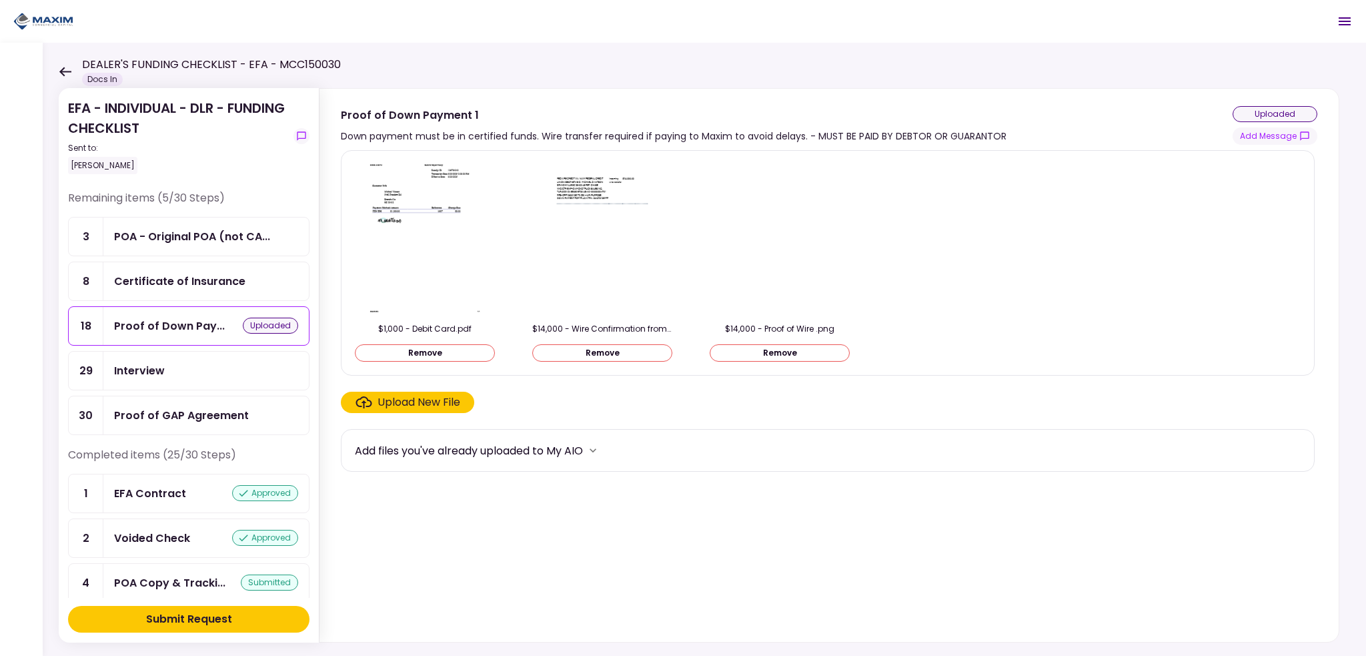
click at [437, 346] on button "Remove" at bounding box center [425, 352] width 140 height 17
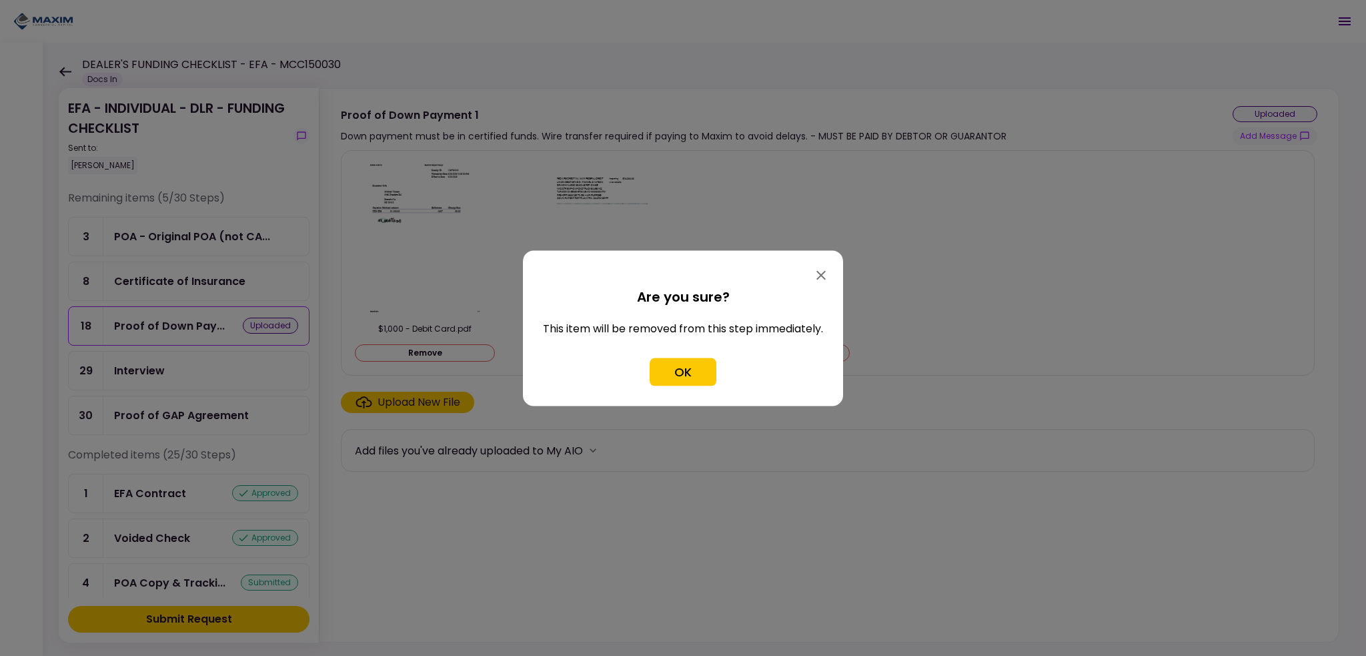
click at [648, 370] on div "OK" at bounding box center [683, 371] width 280 height 28
click at [664, 370] on button "OK" at bounding box center [683, 371] width 67 height 28
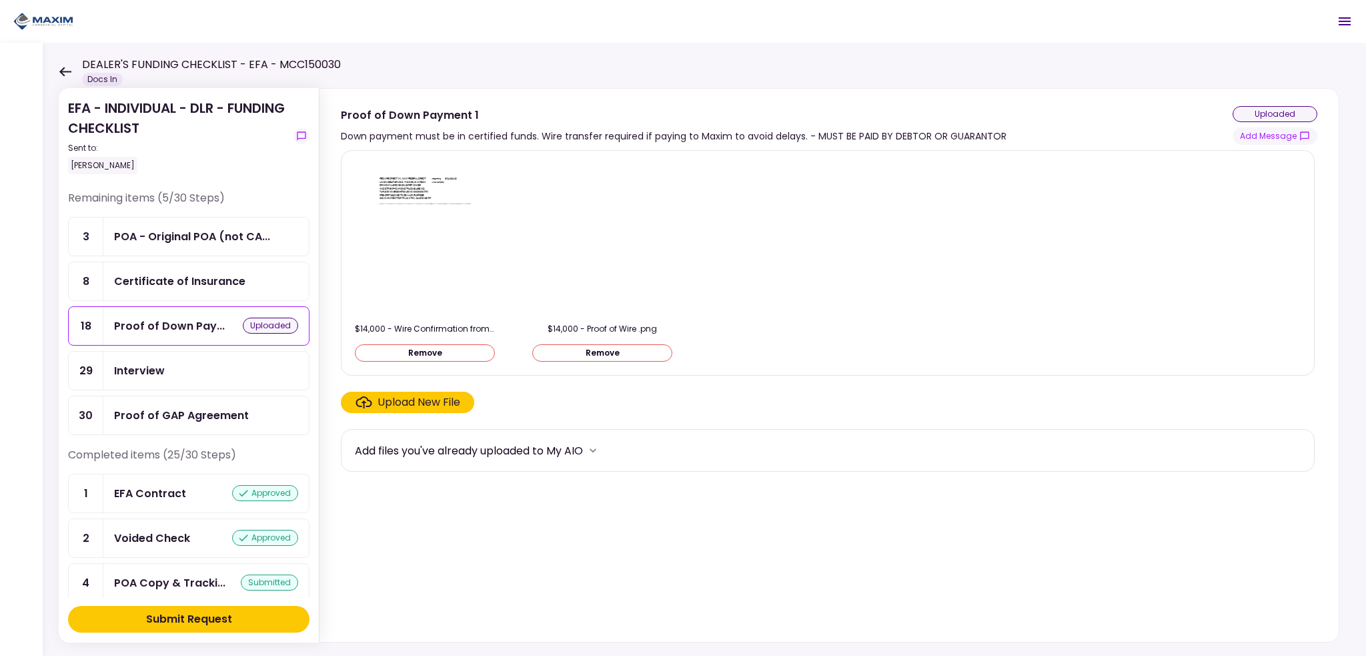
click at [602, 238] on img at bounding box center [602, 238] width 0 height 0
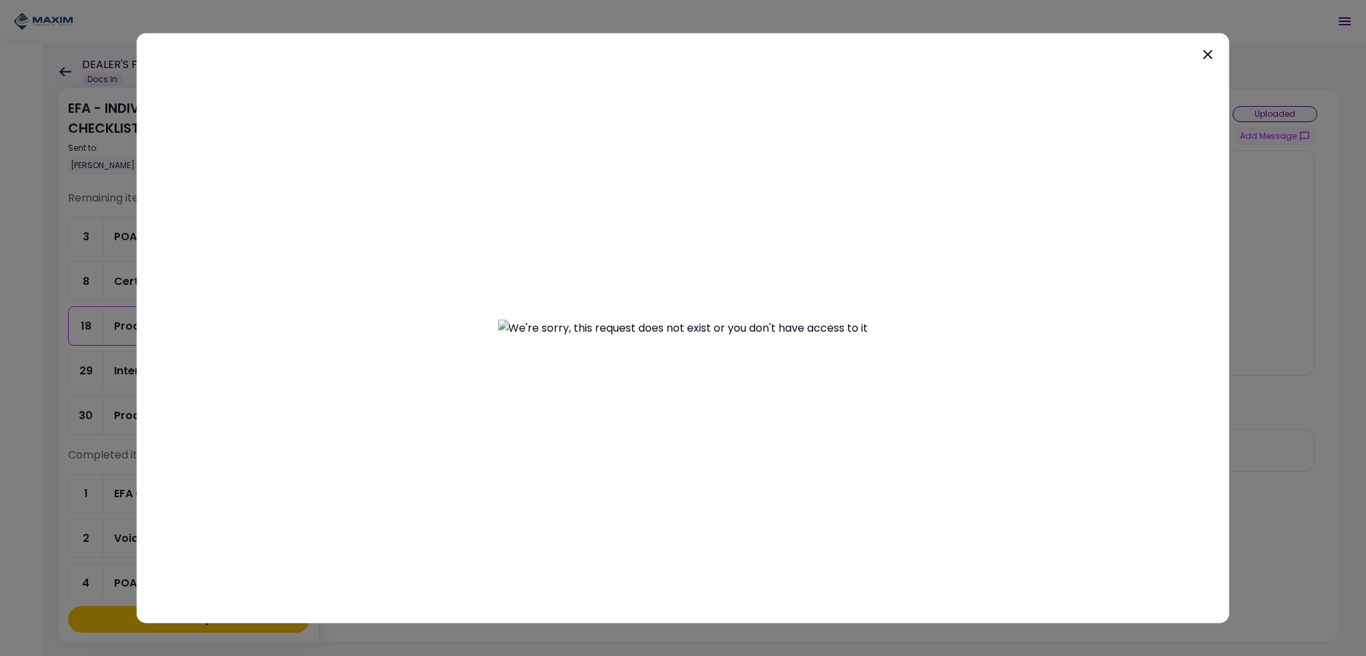
click at [1216, 52] on div at bounding box center [683, 328] width 1092 height 590
click at [1206, 51] on icon at bounding box center [1208, 54] width 16 height 16
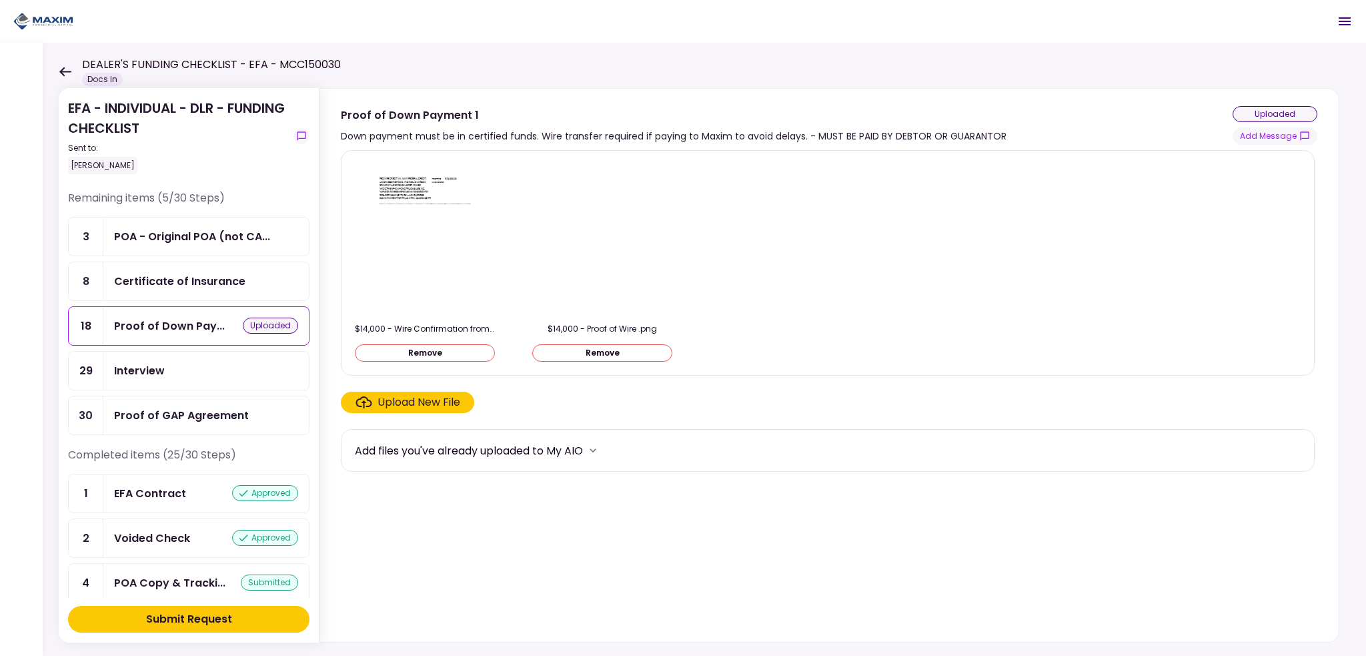
click at [587, 354] on button "Remove" at bounding box center [602, 352] width 140 height 17
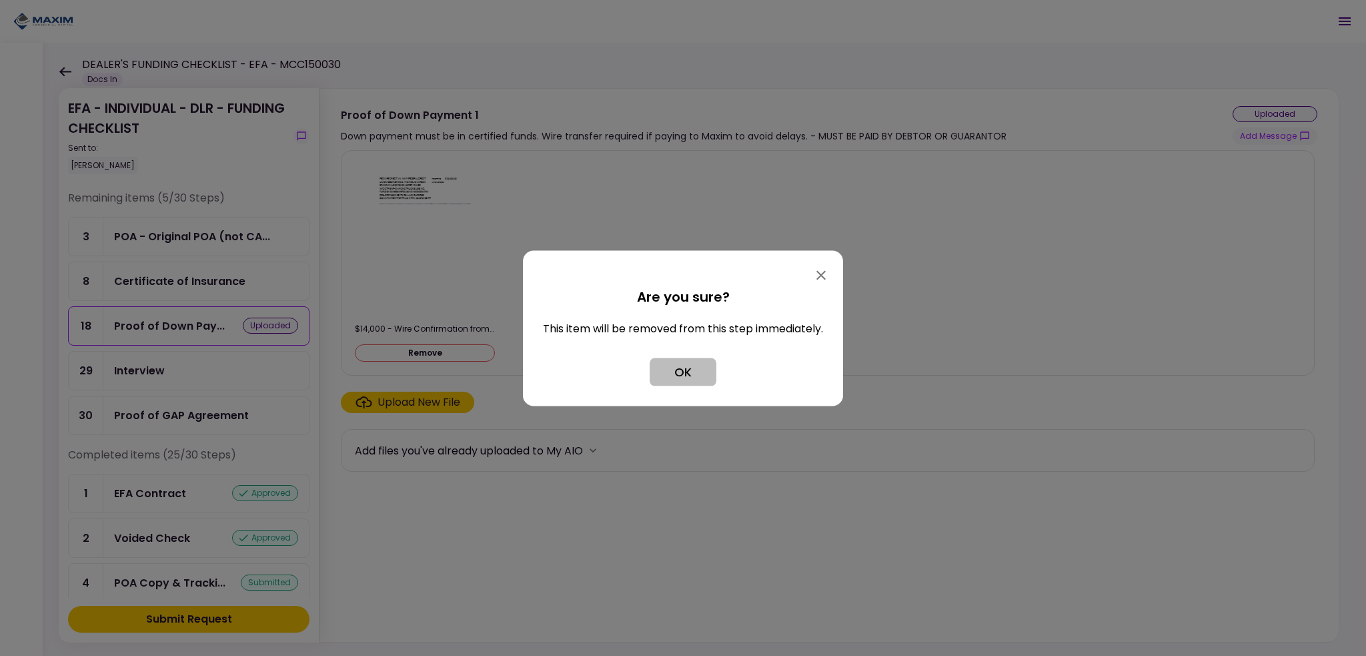
click at [671, 363] on button "OK" at bounding box center [683, 371] width 67 height 28
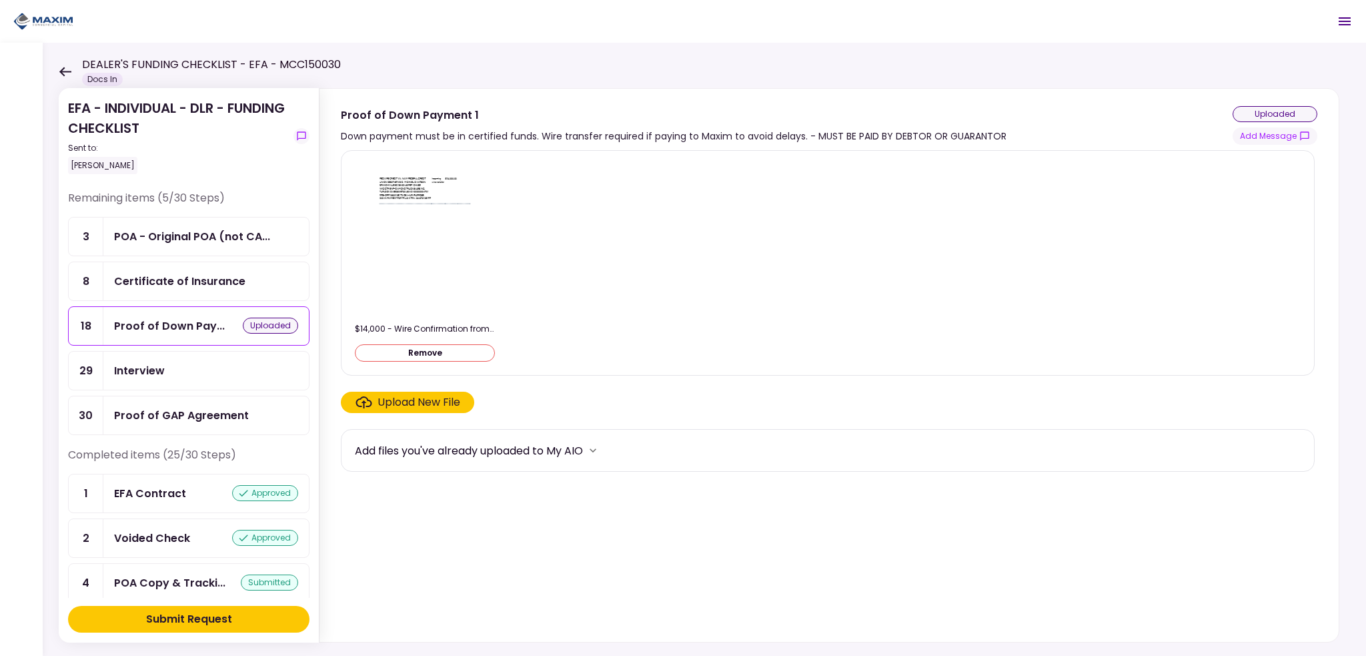
click at [453, 347] on button "Remove" at bounding box center [425, 352] width 140 height 17
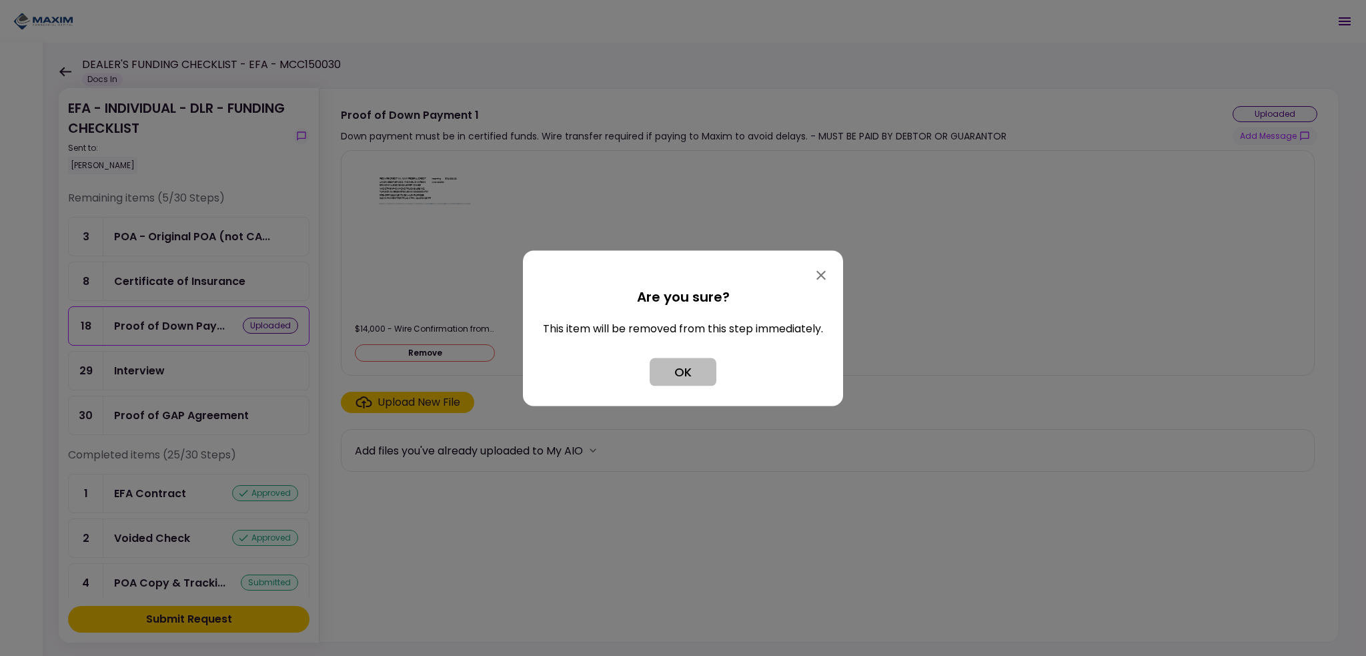
click at [680, 375] on button "OK" at bounding box center [683, 371] width 67 height 28
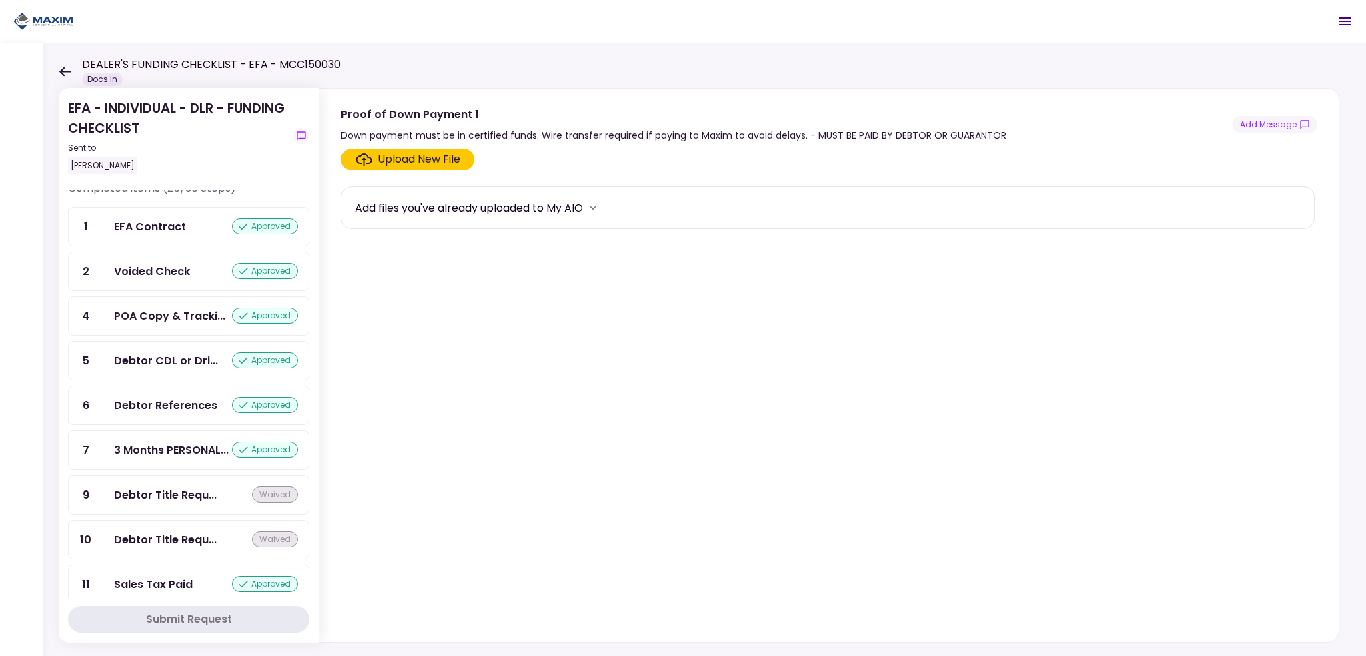
scroll to position [200, 0]
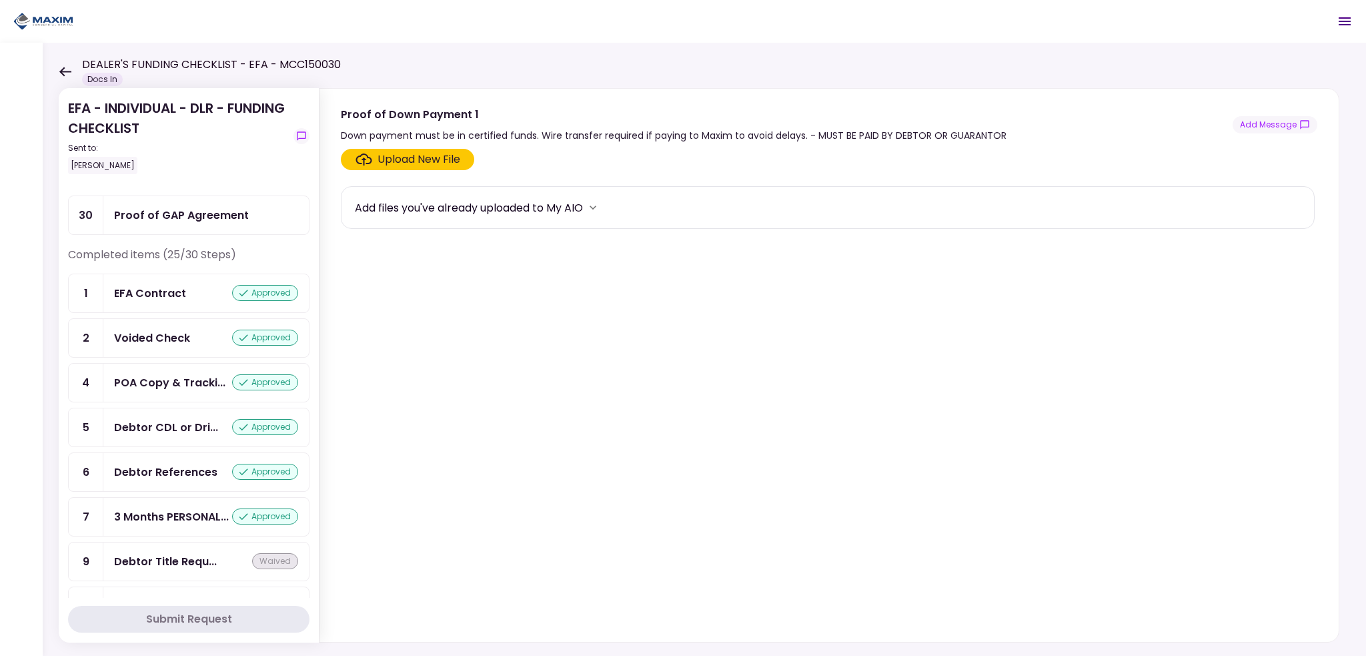
click at [136, 374] on div "POA Copy & Tracki..." at bounding box center [169, 382] width 111 height 17
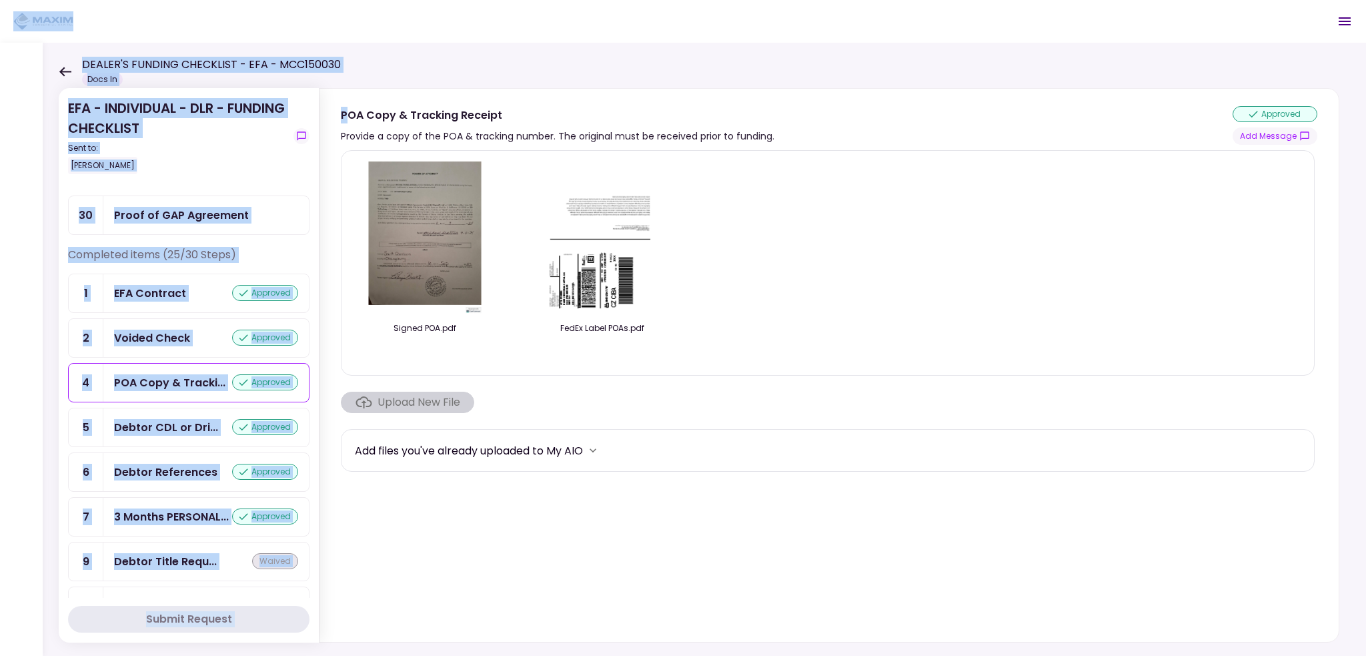
drag, startPoint x: 343, startPoint y: 61, endPoint x: 79, endPoint y: 60, distance: 264.7
click at [79, 60] on main "DEALER'S FUNDING CHECKLIST - EFA - MCC150030 Docs In 0 Messages New Message Con…" at bounding box center [683, 328] width 1366 height 656
click at [124, 62] on h1 "DEALER'S FUNDING CHECKLIST - EFA - MCC150030" at bounding box center [211, 65] width 259 height 16
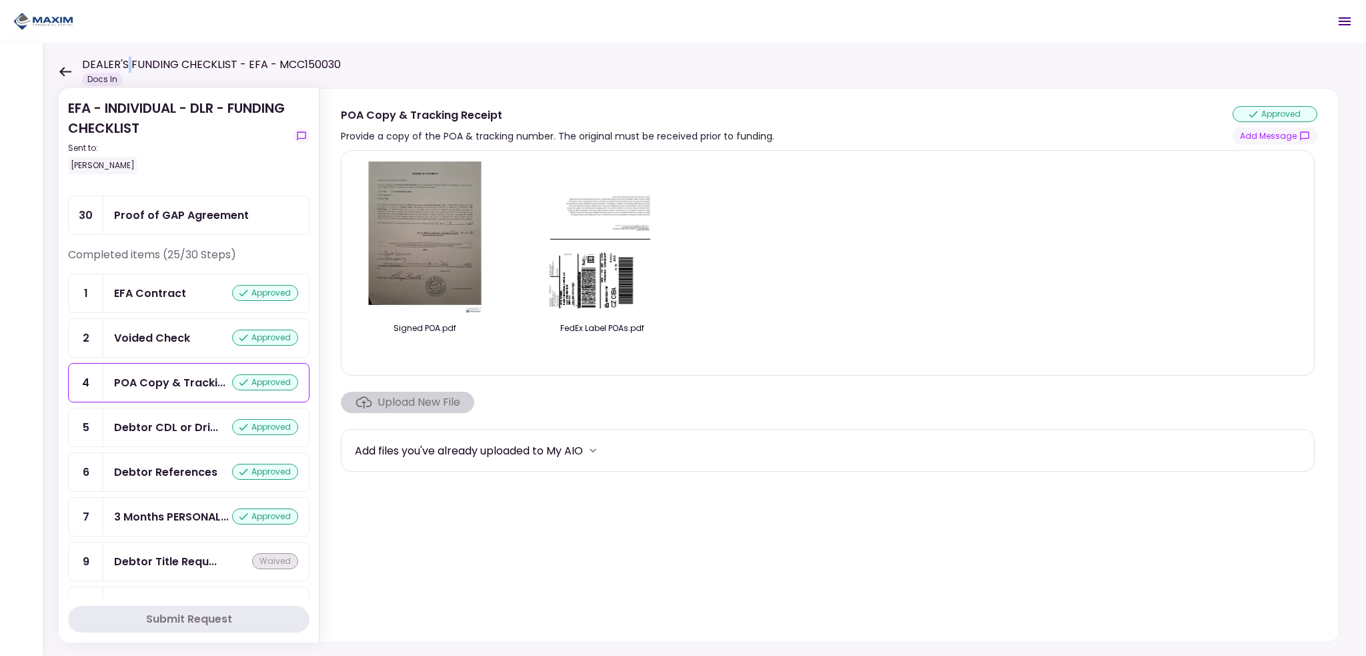
click at [124, 62] on h1 "DEALER'S FUNDING CHECKLIST - EFA - MCC150030" at bounding box center [211, 65] width 259 height 16
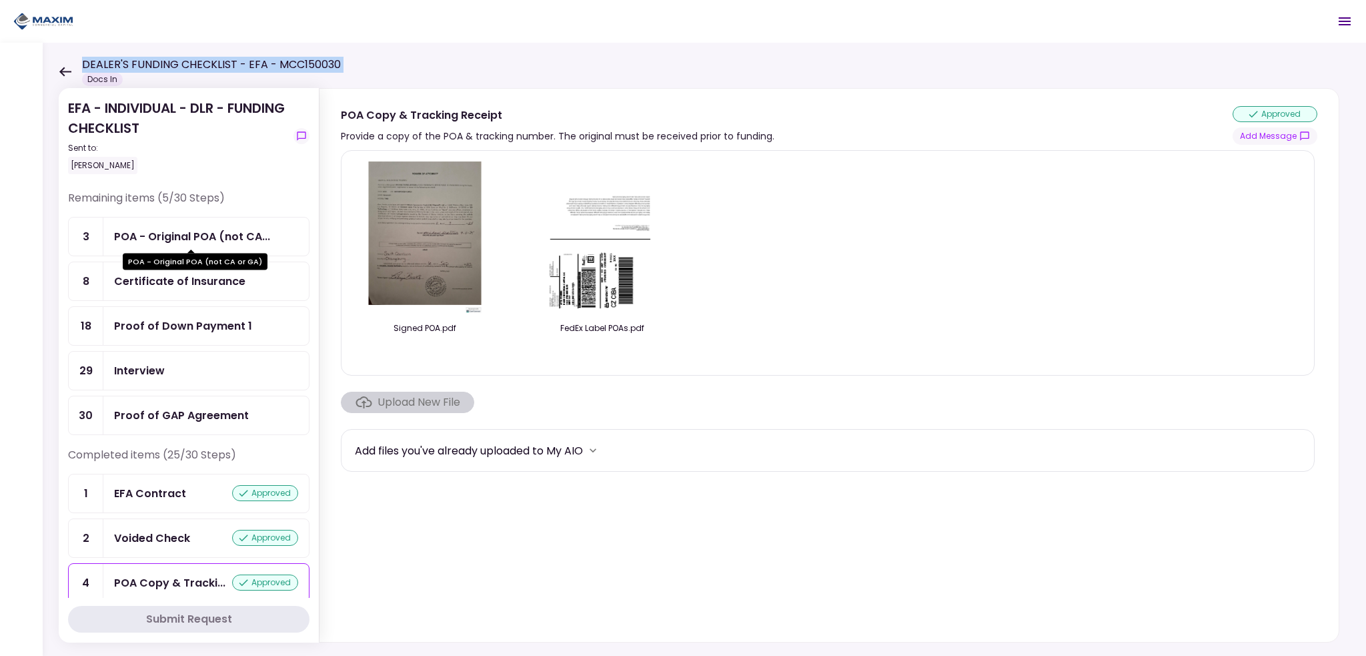
click at [147, 240] on div "POA - Original POA (not CA..." at bounding box center [192, 236] width 156 height 17
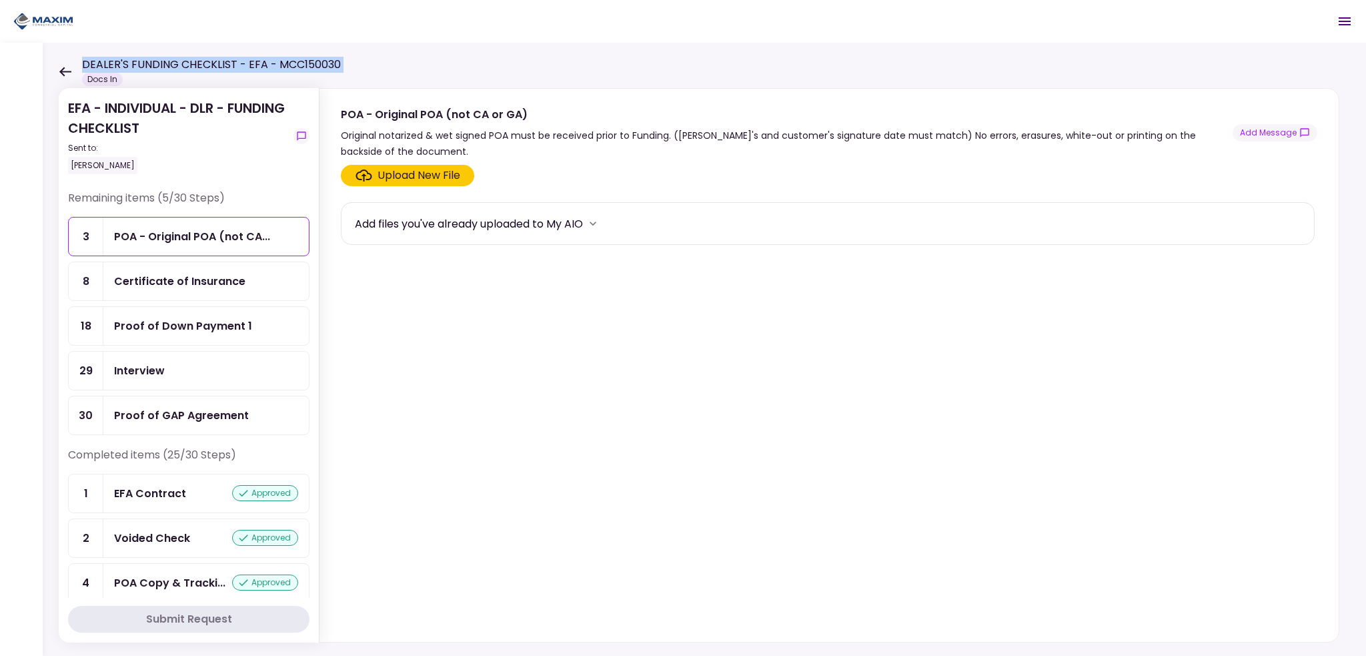
click at [162, 74] on div "DEALER'S FUNDING CHECKLIST - EFA - MCC150030 Docs In" at bounding box center [211, 71] width 259 height 29
click at [165, 325] on div "Proof of Down Payment 1" at bounding box center [183, 325] width 138 height 17
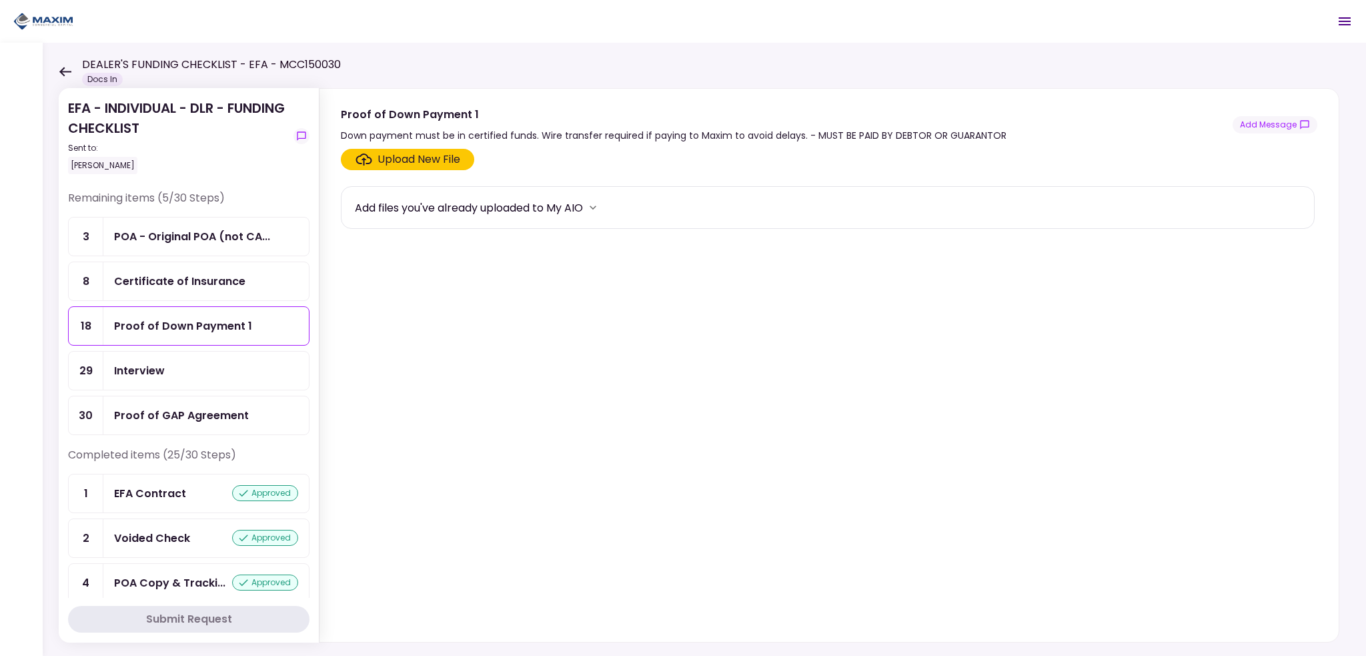
click at [401, 154] on div "Upload New File" at bounding box center [418, 159] width 83 height 16
click at [0, 0] on input "Upload New File" at bounding box center [0, 0] width 0 height 0
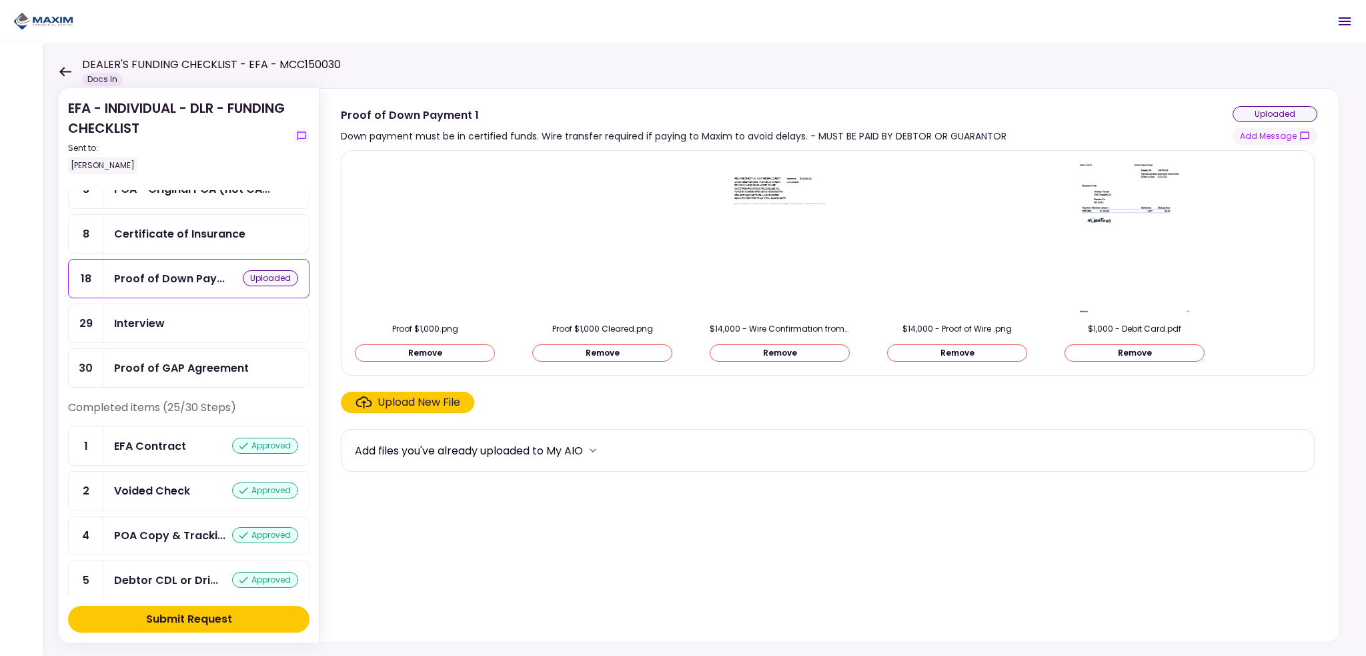
scroll to position [467, 0]
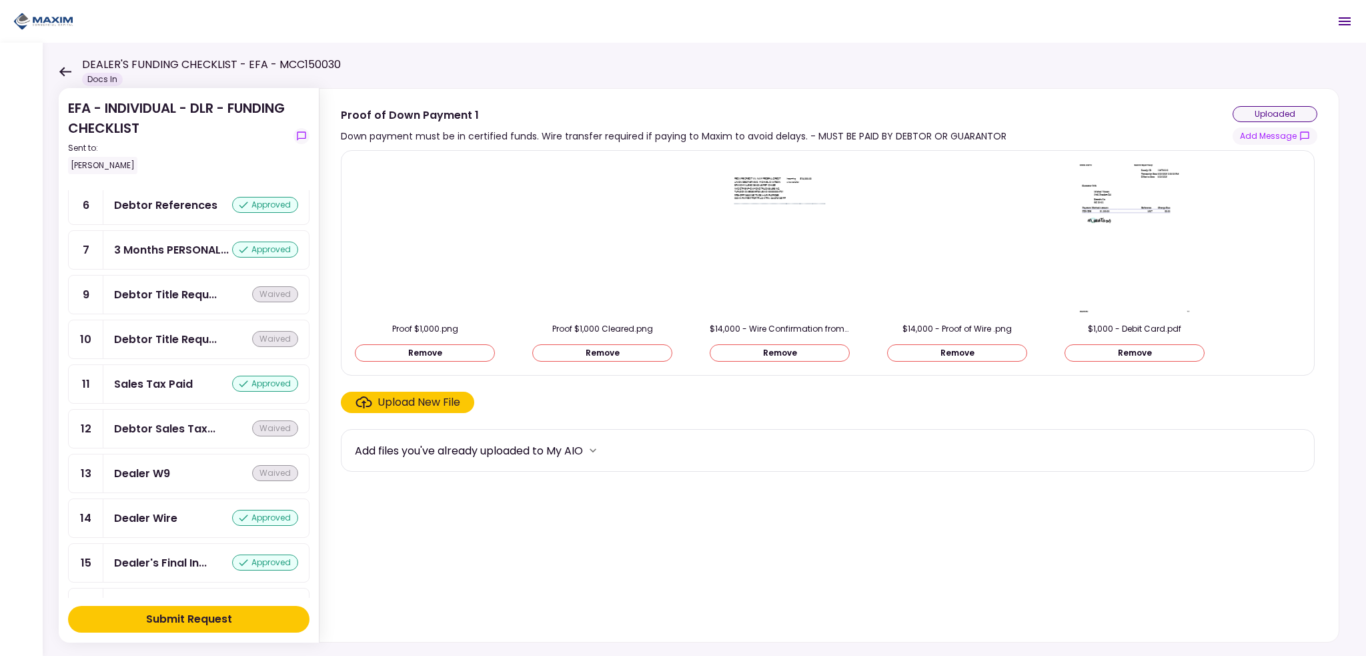
click at [163, 615] on div "Submit Request" at bounding box center [189, 619] width 86 height 16
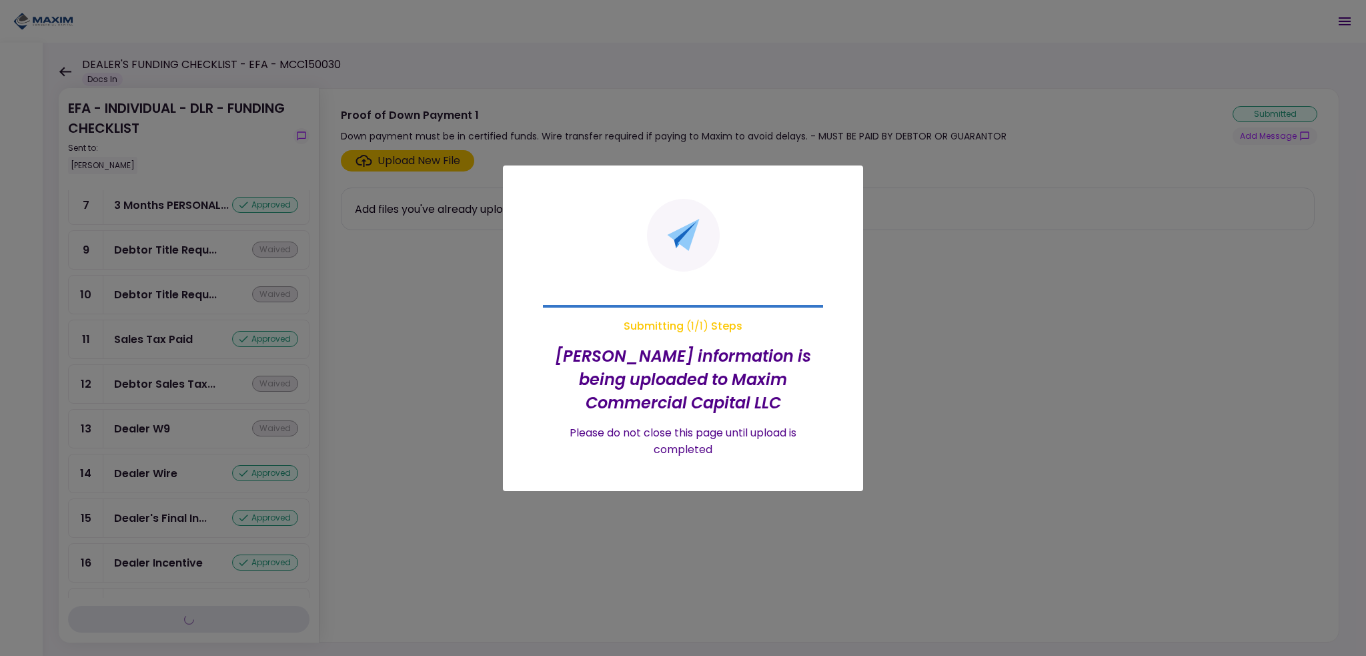
scroll to position [423, 0]
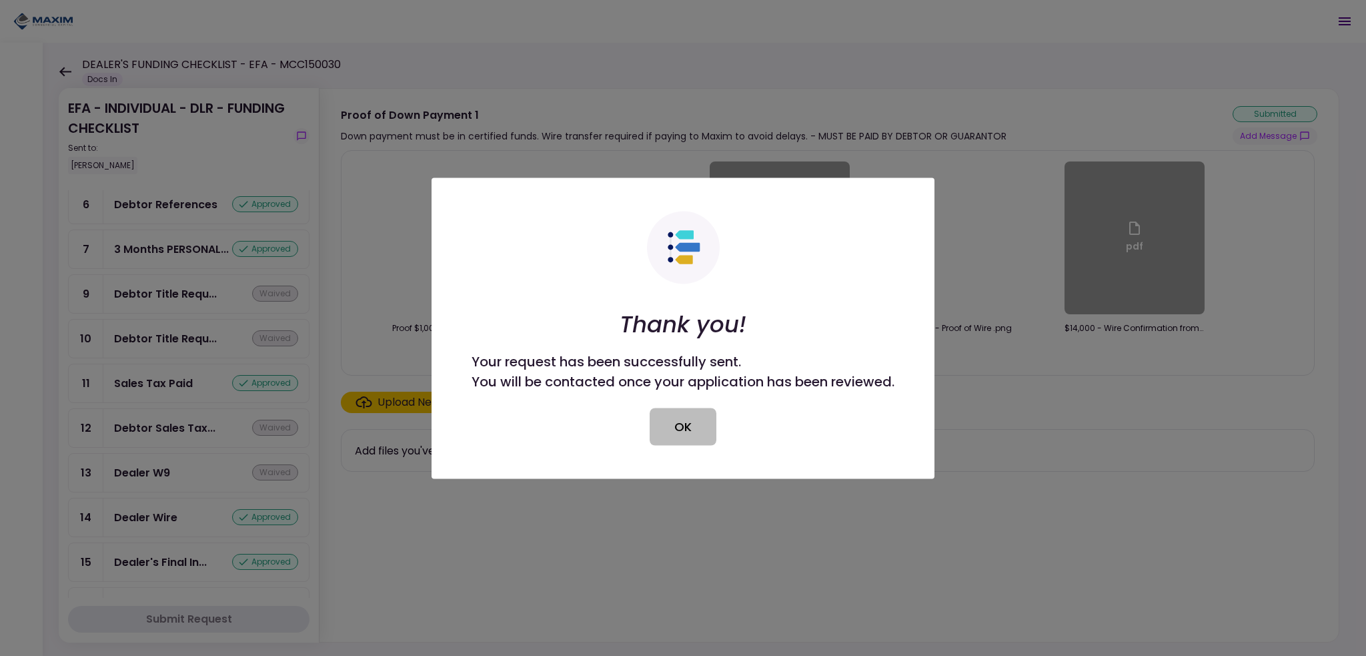
click at [676, 428] on button "OK" at bounding box center [683, 425] width 67 height 37
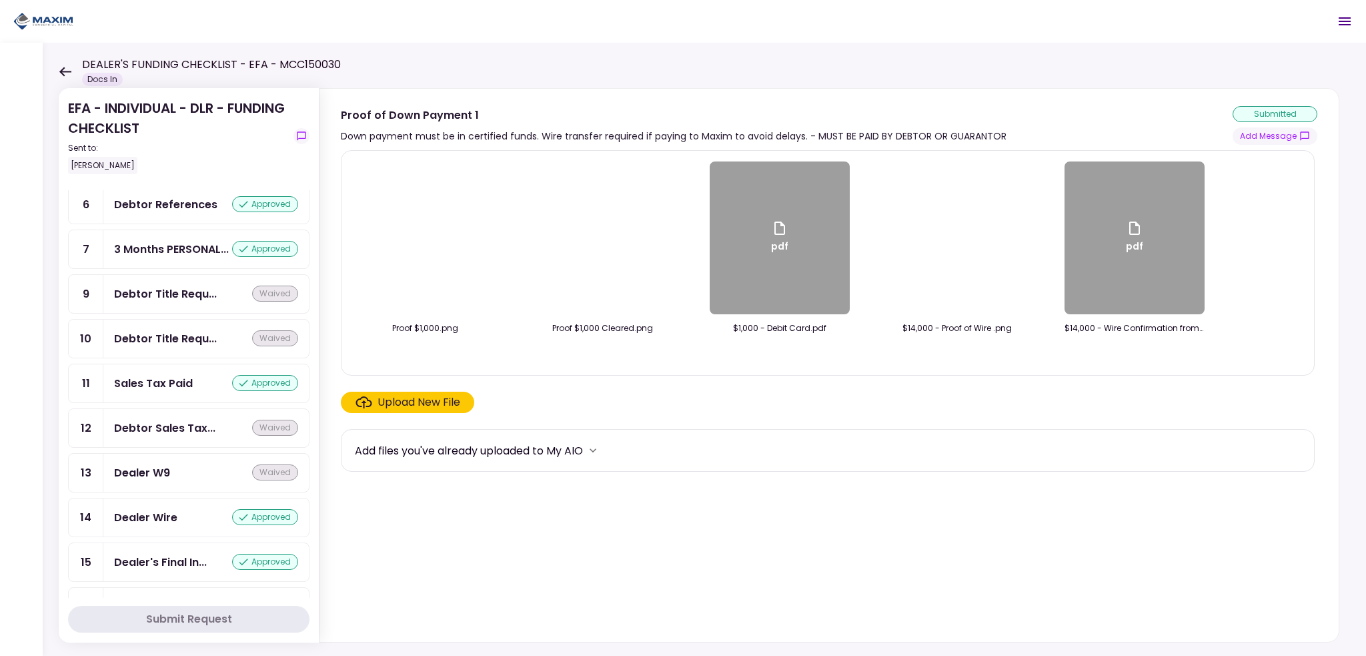
scroll to position [0, 0]
